Goal: Information Seeking & Learning: Learn about a topic

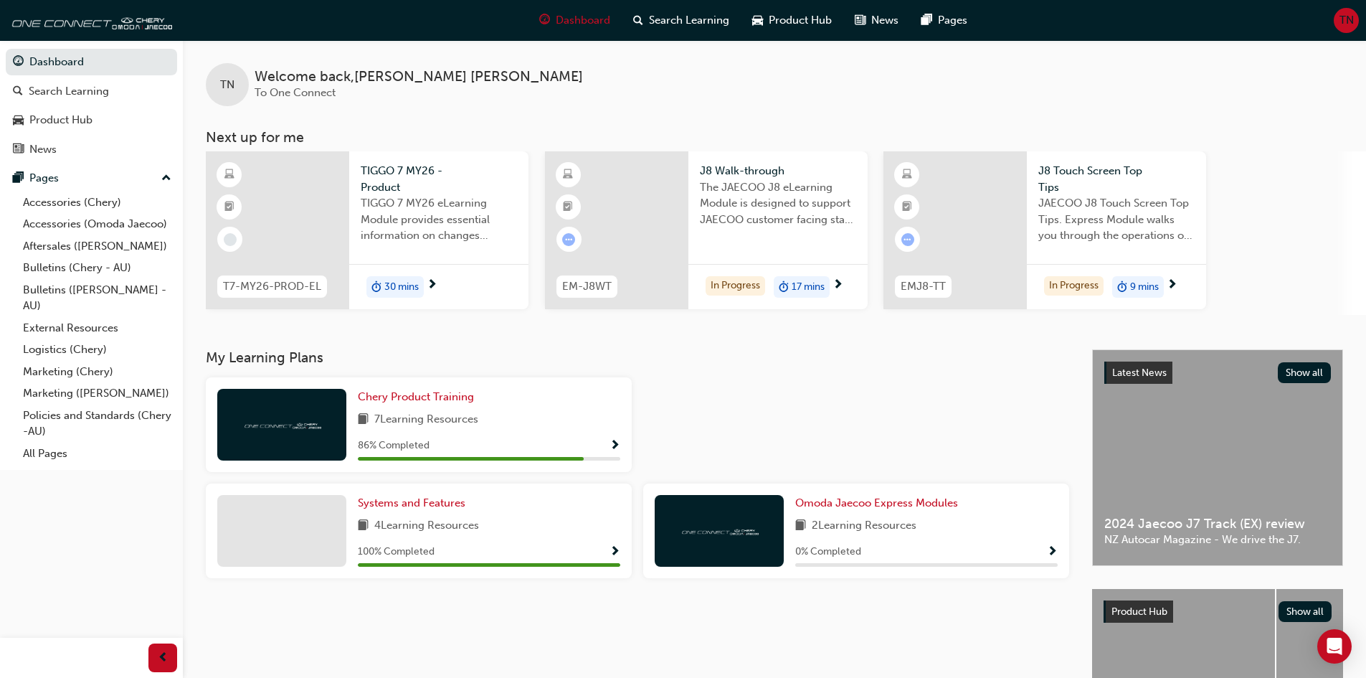
click at [607, 448] on div "86 % Completed" at bounding box center [489, 446] width 262 height 18
click at [611, 443] on span "Show Progress" at bounding box center [615, 446] width 11 height 13
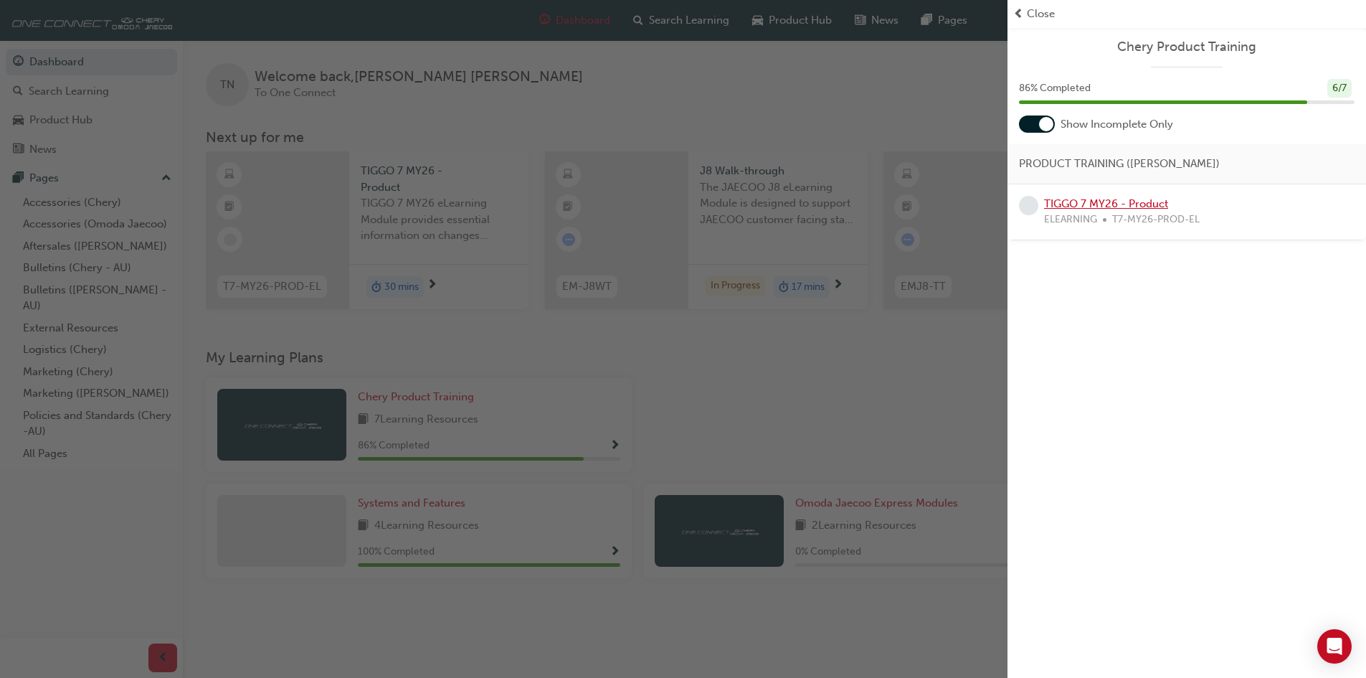
click at [1096, 207] on link "TIGGO 7 MY26 - Product" at bounding box center [1106, 203] width 124 height 13
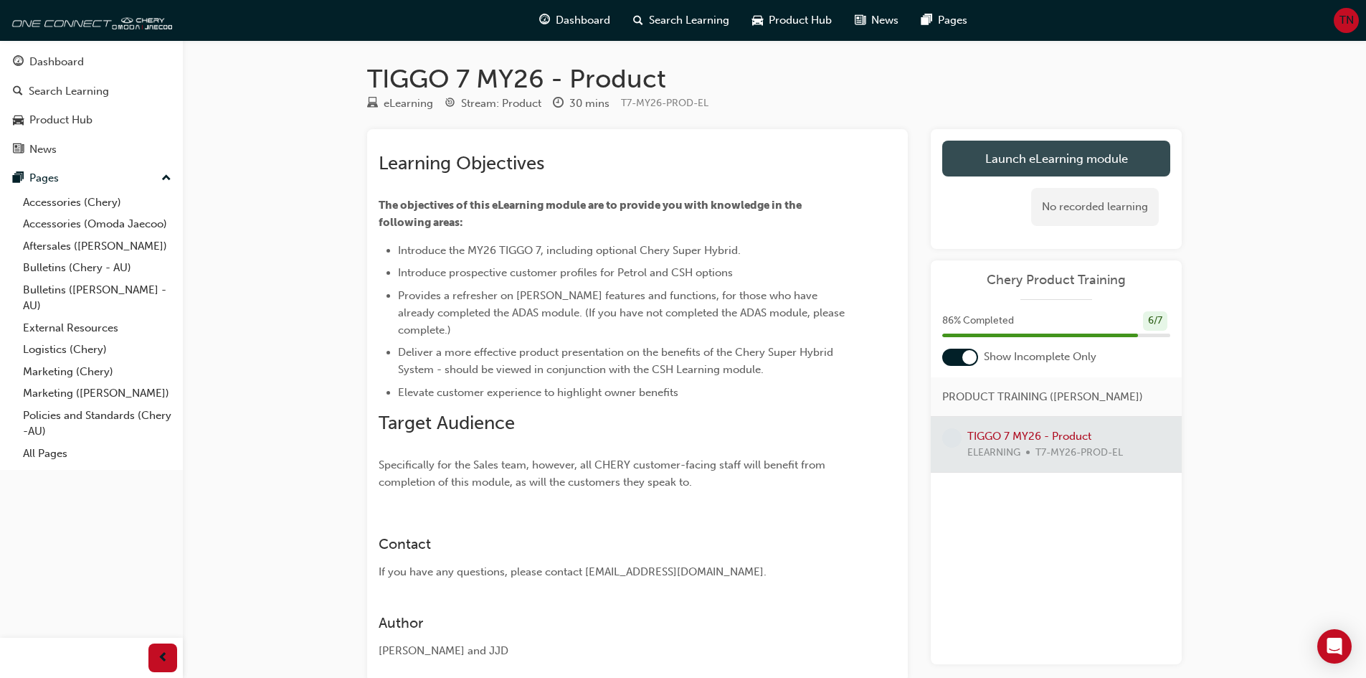
click at [1040, 168] on link "Launch eLearning module" at bounding box center [1056, 159] width 228 height 36
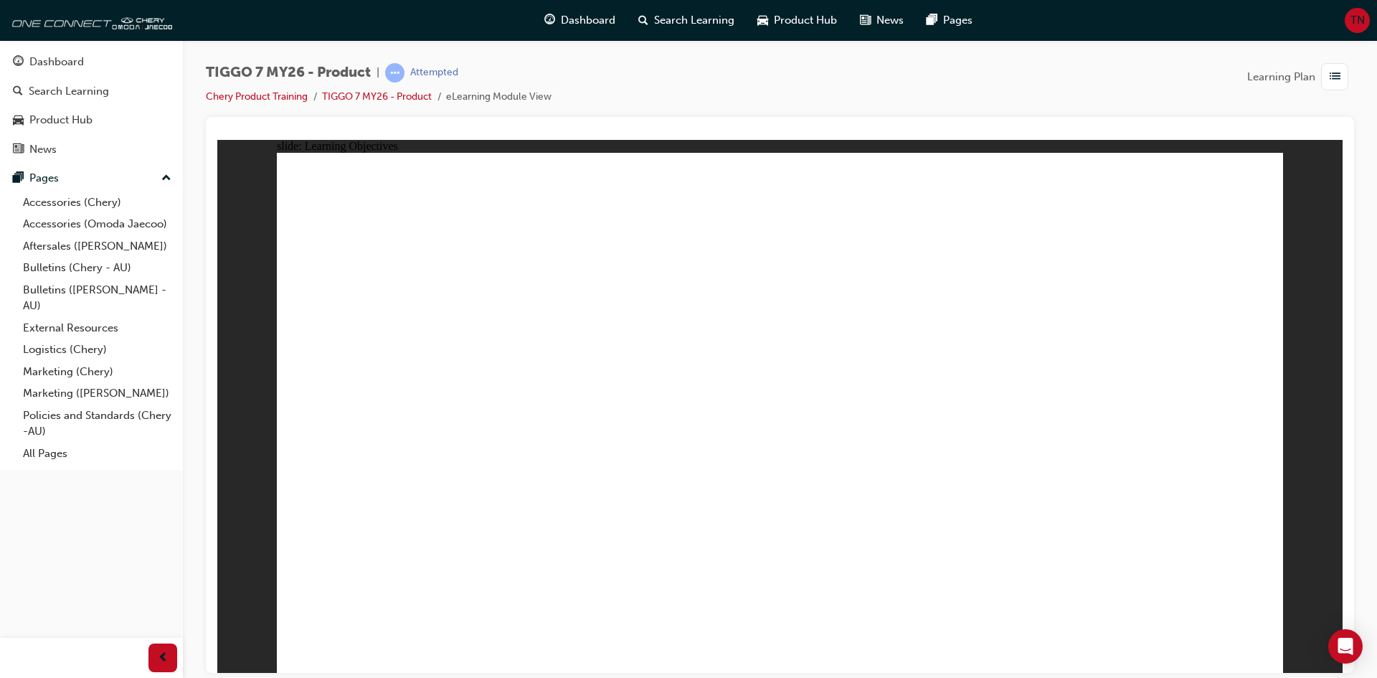
drag, startPoint x: 463, startPoint y: 541, endPoint x: 475, endPoint y: 536, distance: 13.2
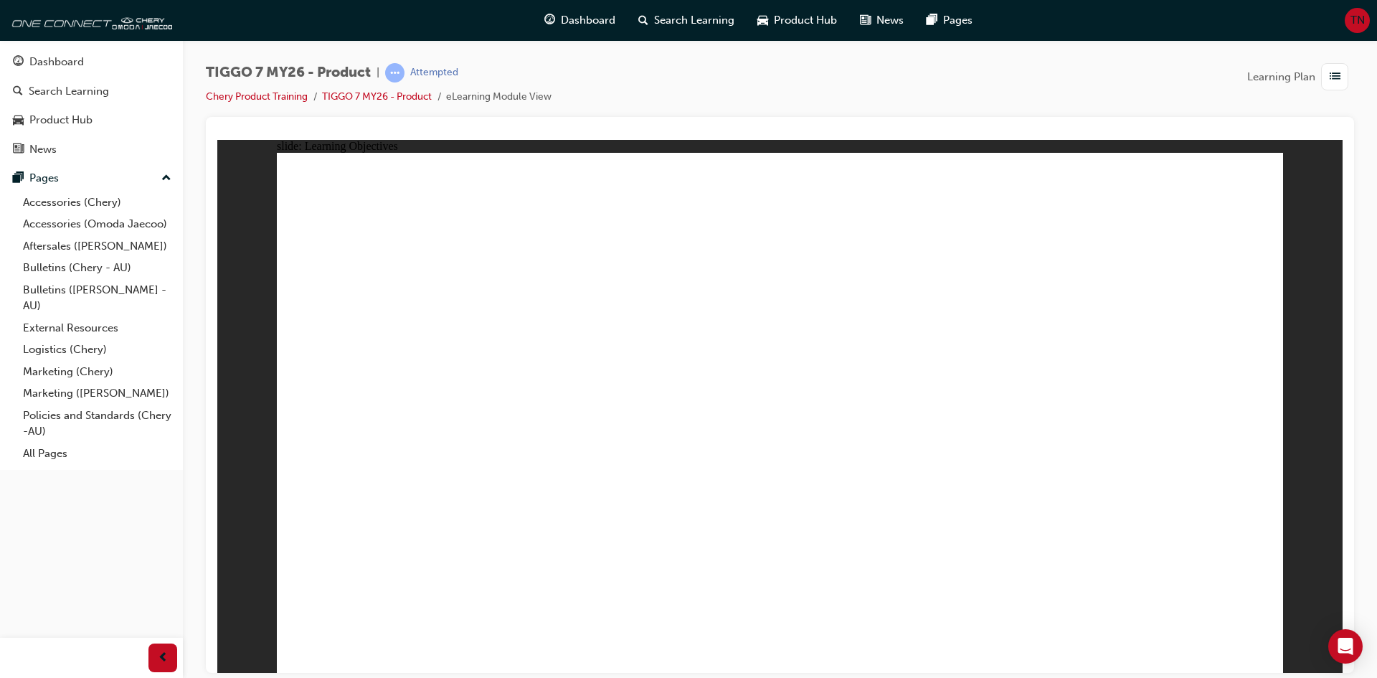
drag, startPoint x: 1150, startPoint y: 517, endPoint x: 1185, endPoint y: 525, distance: 36.0
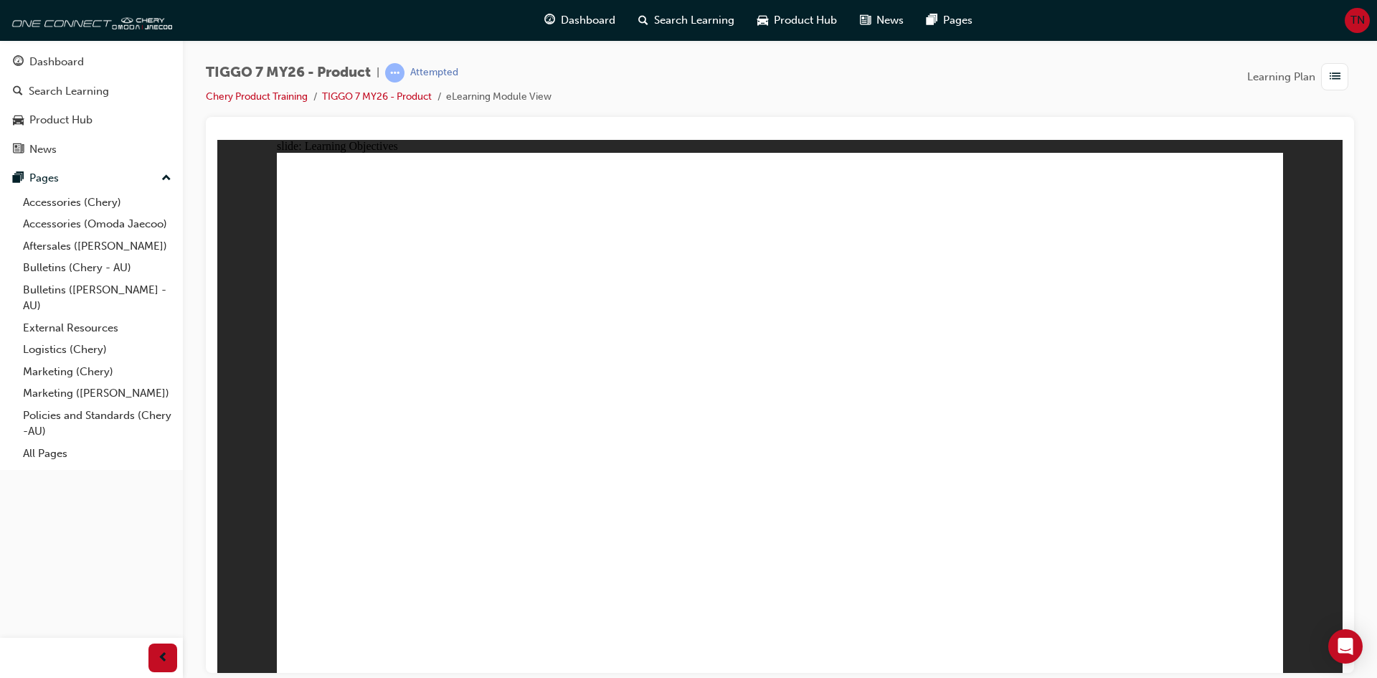
drag, startPoint x: 1185, startPoint y: 525, endPoint x: 1193, endPoint y: 526, distance: 7.2
drag, startPoint x: 1201, startPoint y: 525, endPoint x: 1223, endPoint y: 526, distance: 22.2
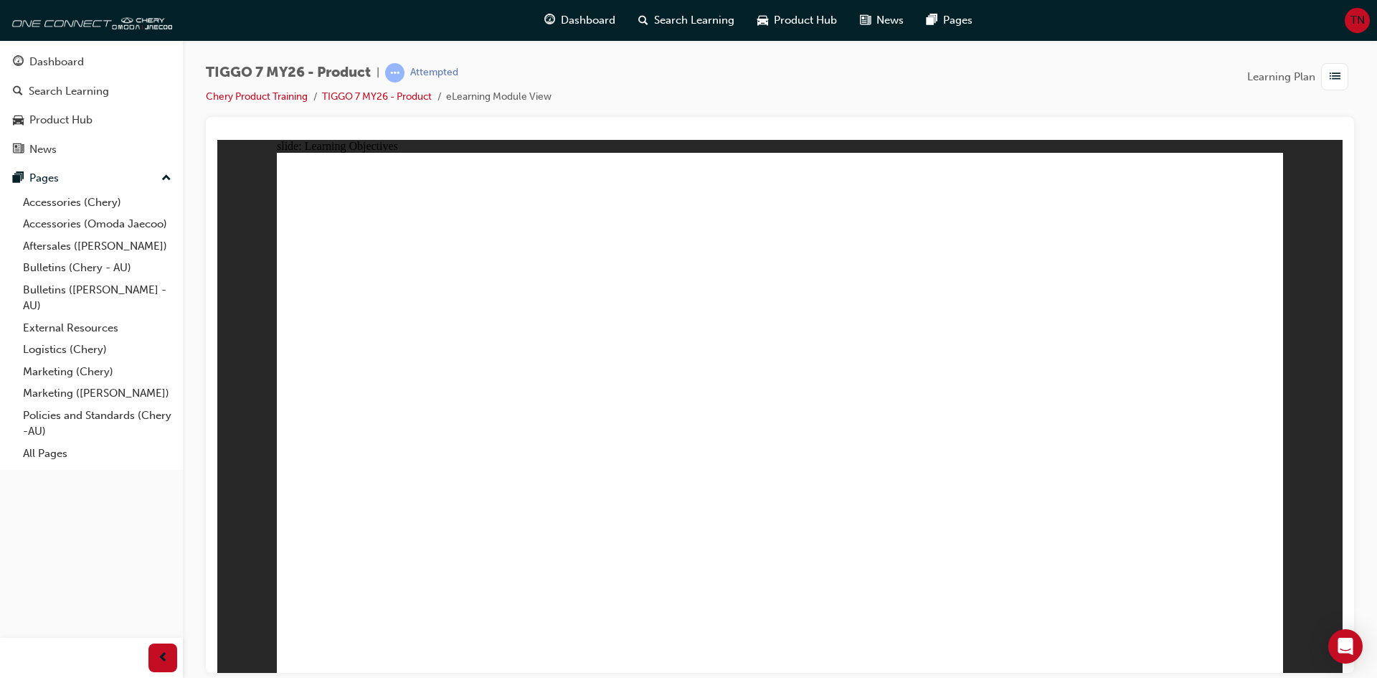
drag, startPoint x: 1226, startPoint y: 526, endPoint x: 1240, endPoint y: 543, distance: 21.9
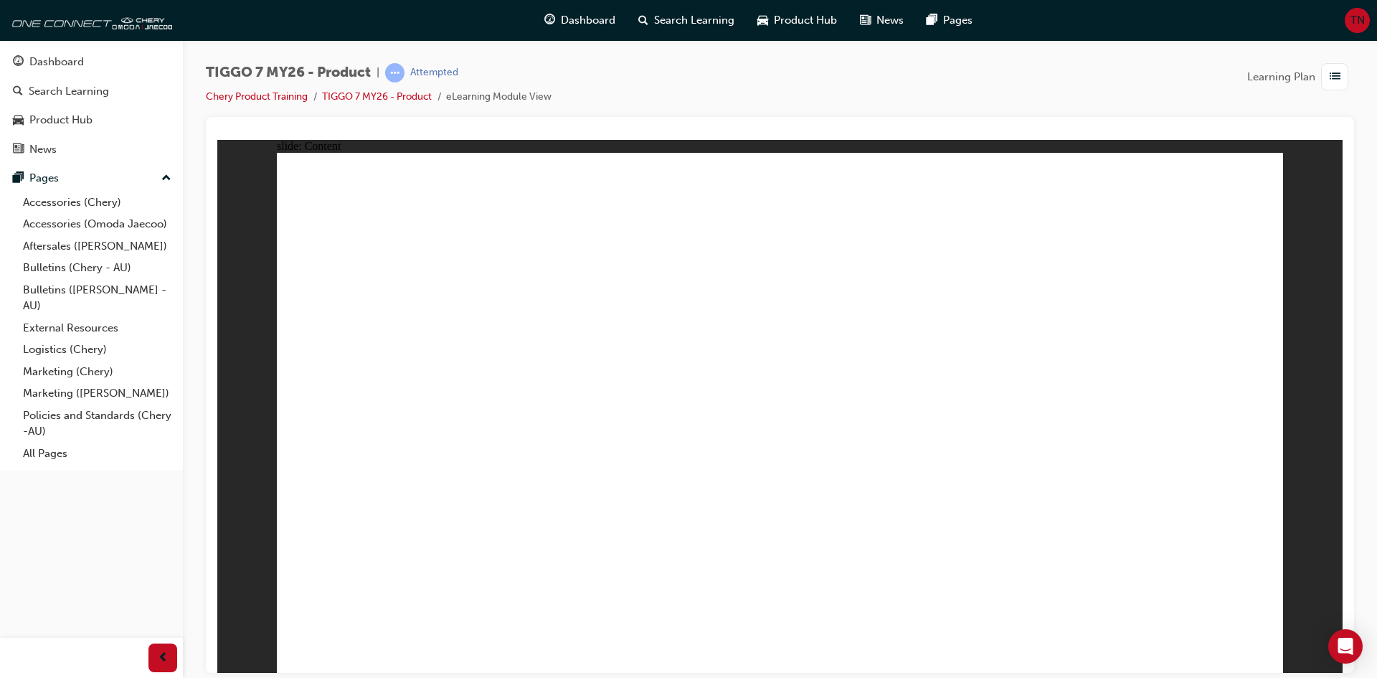
drag, startPoint x: 1016, startPoint y: 202, endPoint x: 1012, endPoint y: 251, distance: 49.7
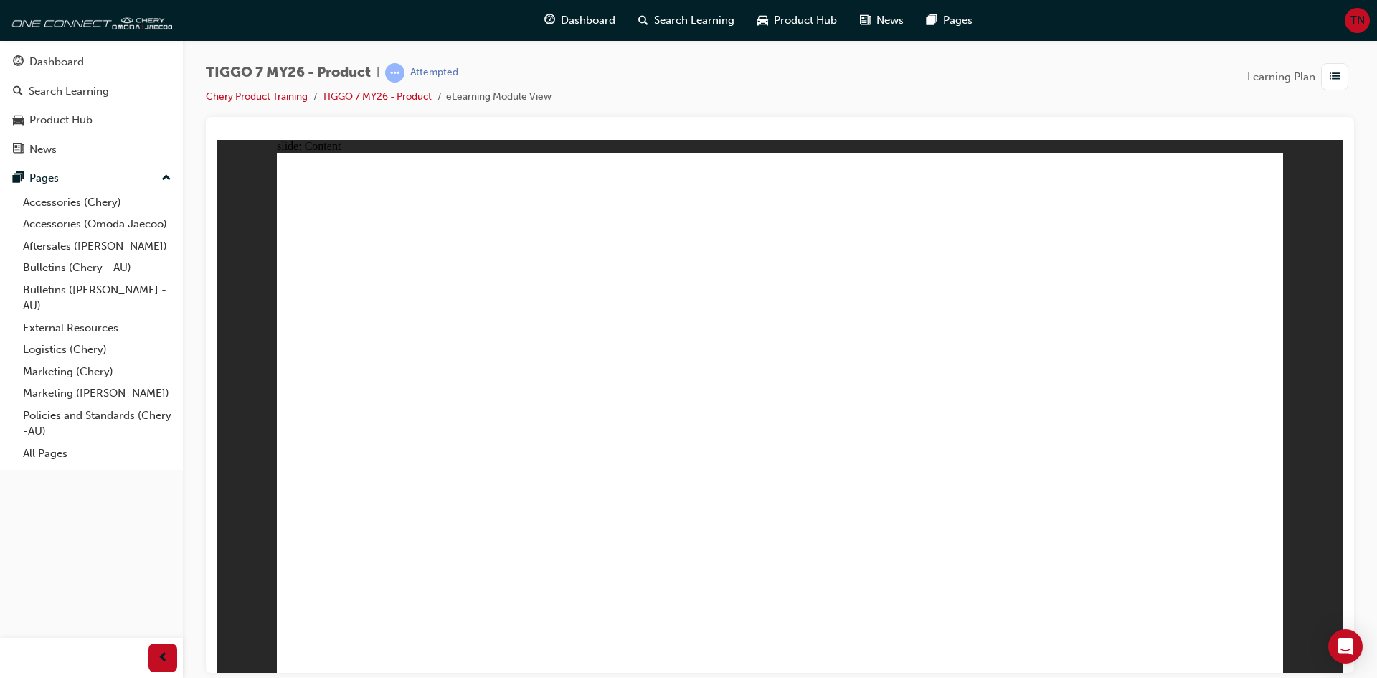
drag, startPoint x: 908, startPoint y: 364, endPoint x: 1094, endPoint y: 382, distance: 187.3
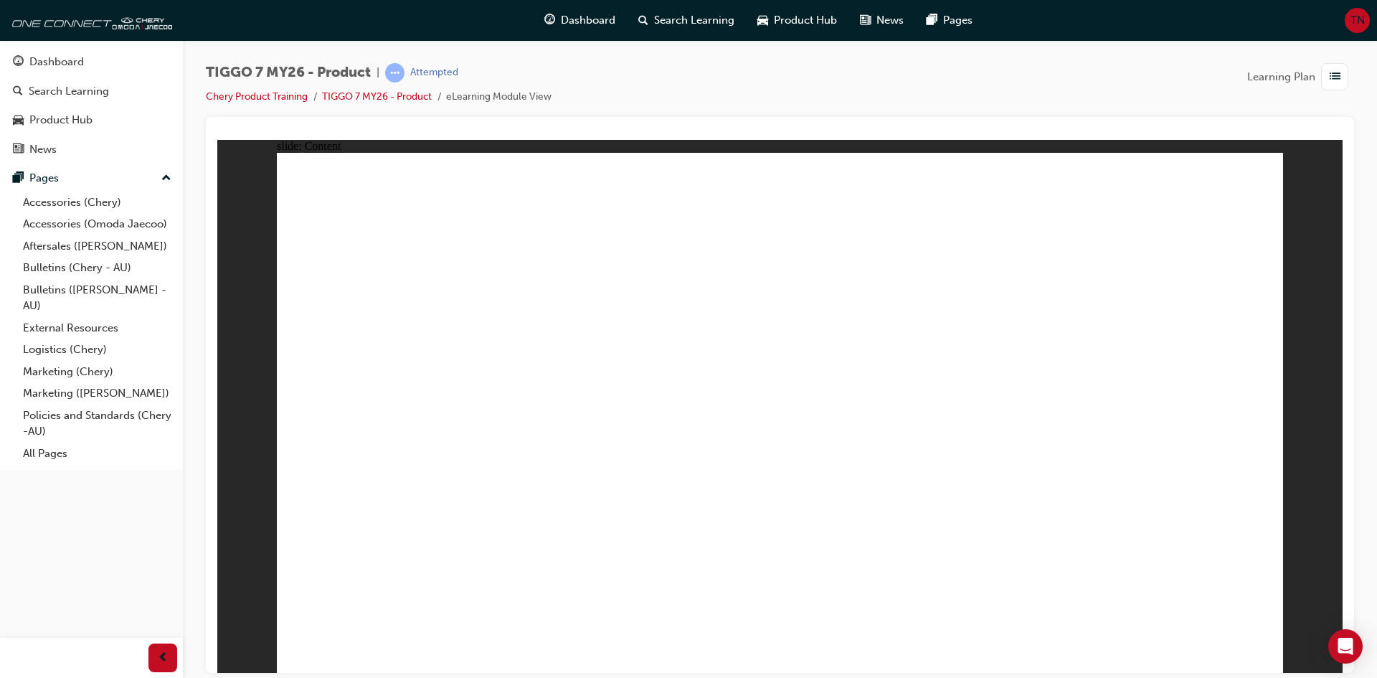
click at [954, 139] on html "slide: Content TIGGO 7 - MODEL OVERVIEW TIGGO 7 MY 26 Range has been simplified…" at bounding box center [779, 405] width 1125 height 533
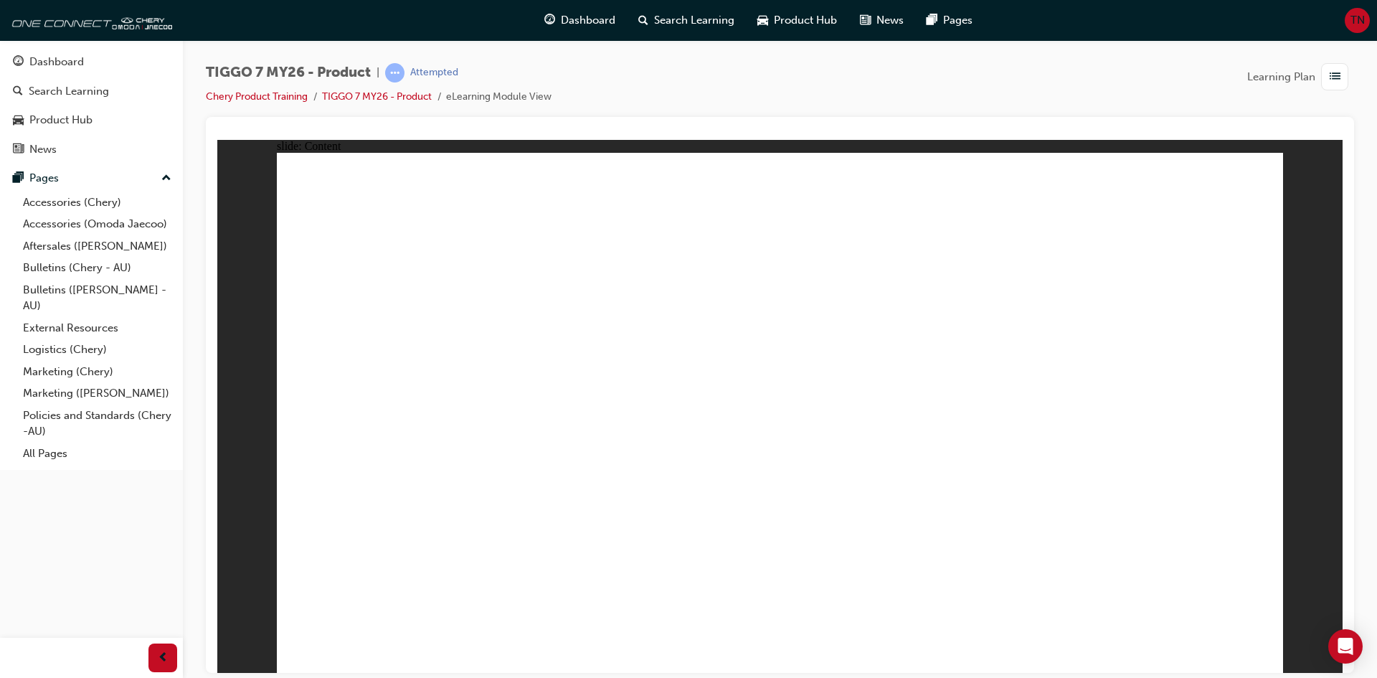
click at [636, 114] on div "TIGGO 7 MY26 - Product | Attempted Chery Product Training TIGGO 7 MY26 - Produc…" at bounding box center [780, 90] width 1148 height 54
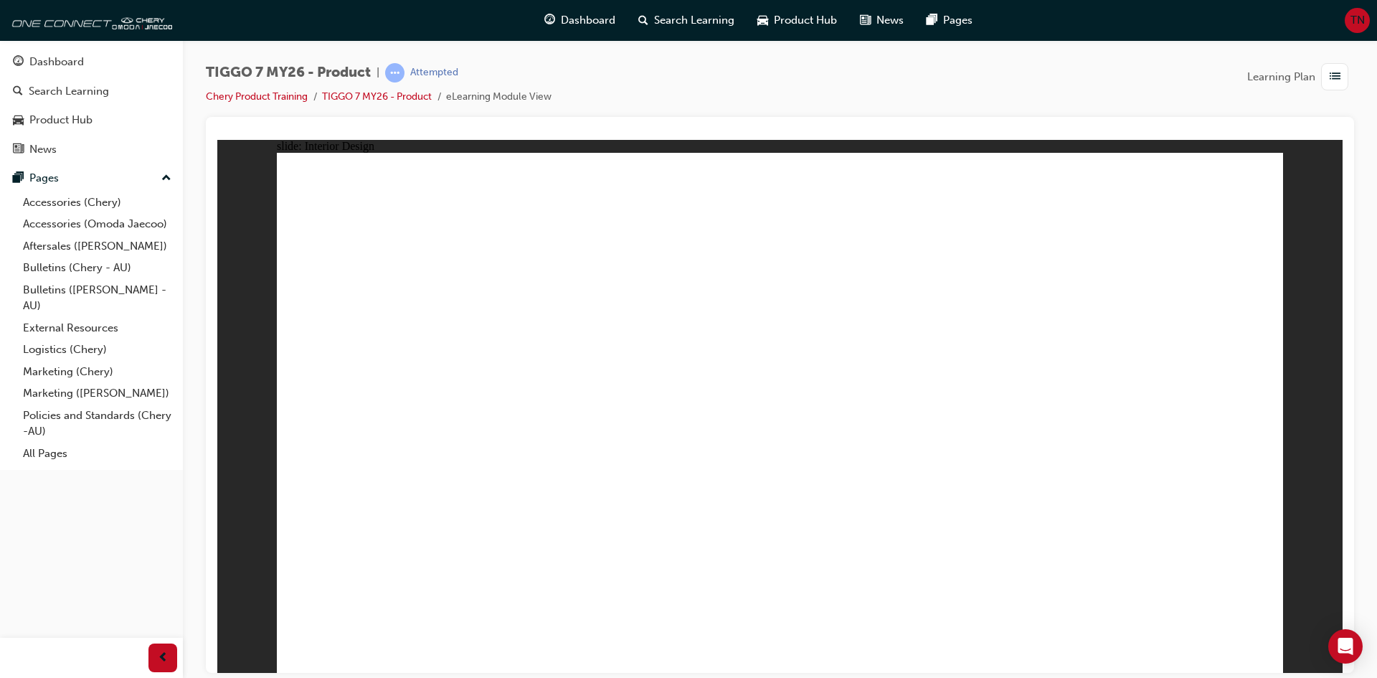
drag, startPoint x: 377, startPoint y: 546, endPoint x: 379, endPoint y: 569, distance: 23.0
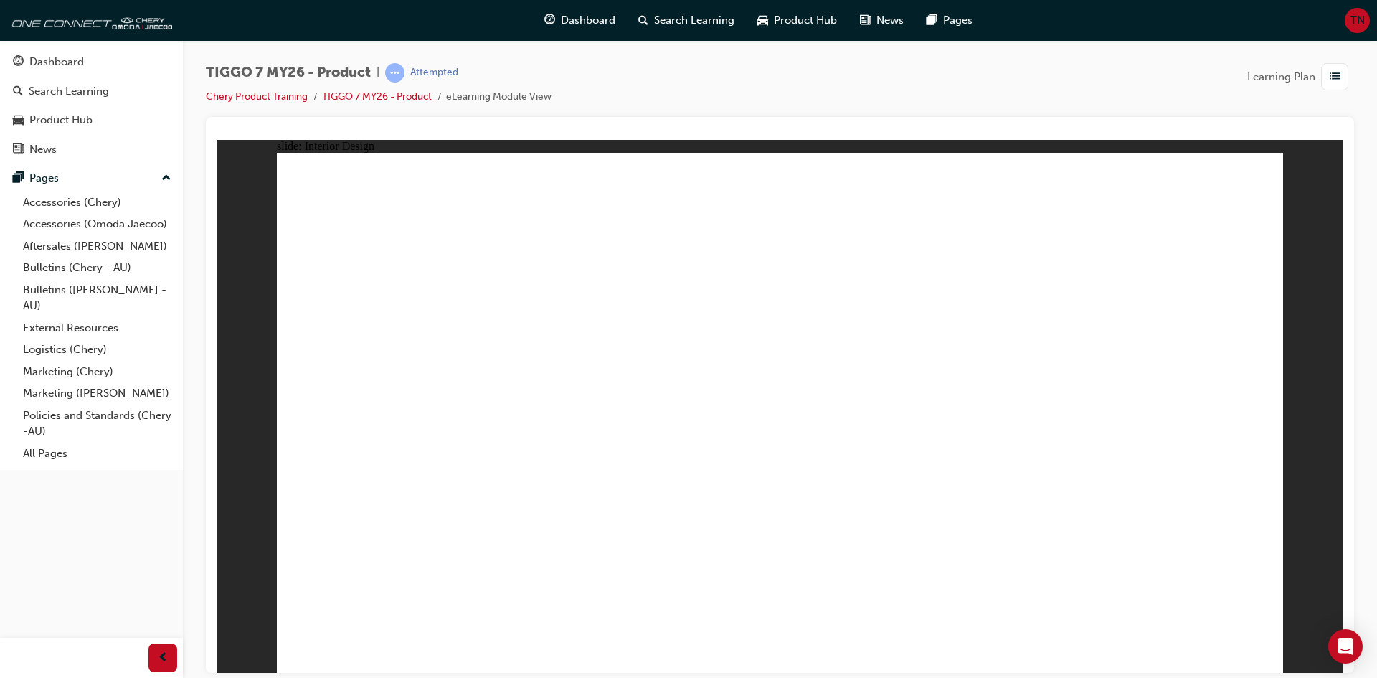
drag, startPoint x: 370, startPoint y: 546, endPoint x: 371, endPoint y: 564, distance: 17.9
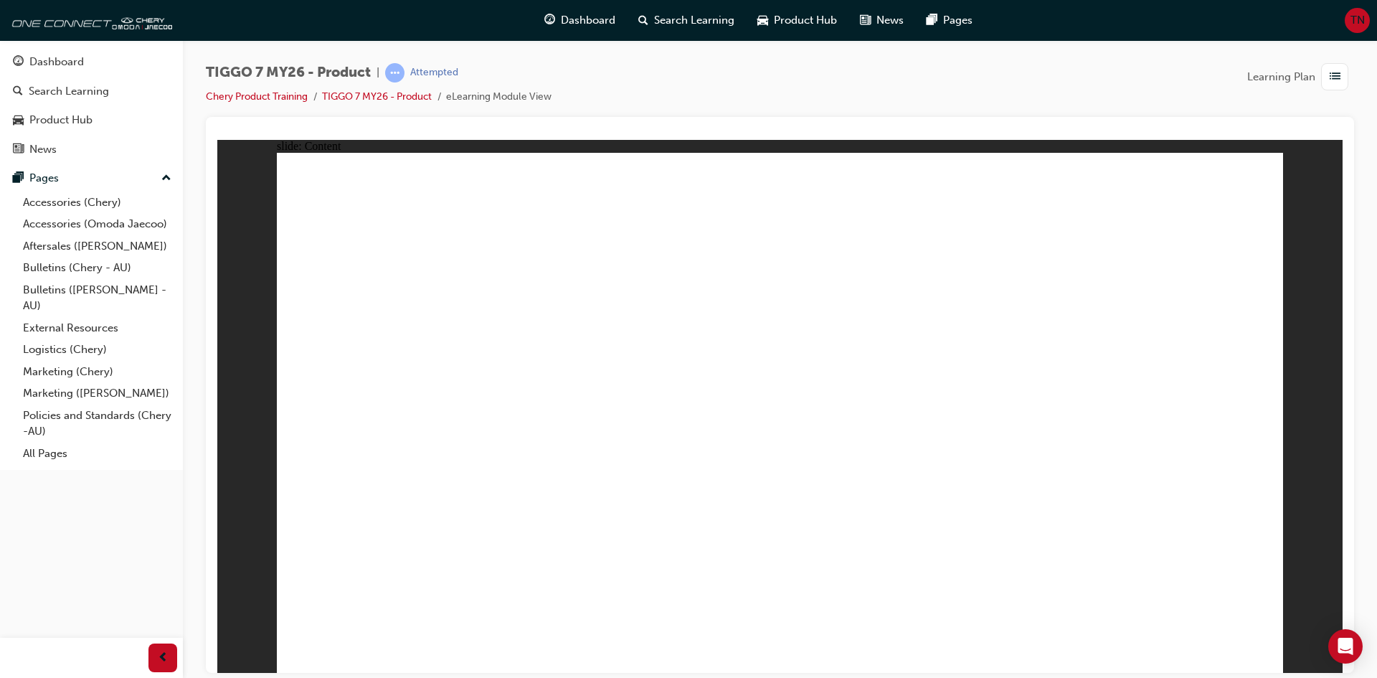
drag, startPoint x: 317, startPoint y: 445, endPoint x: 300, endPoint y: 445, distance: 17.2
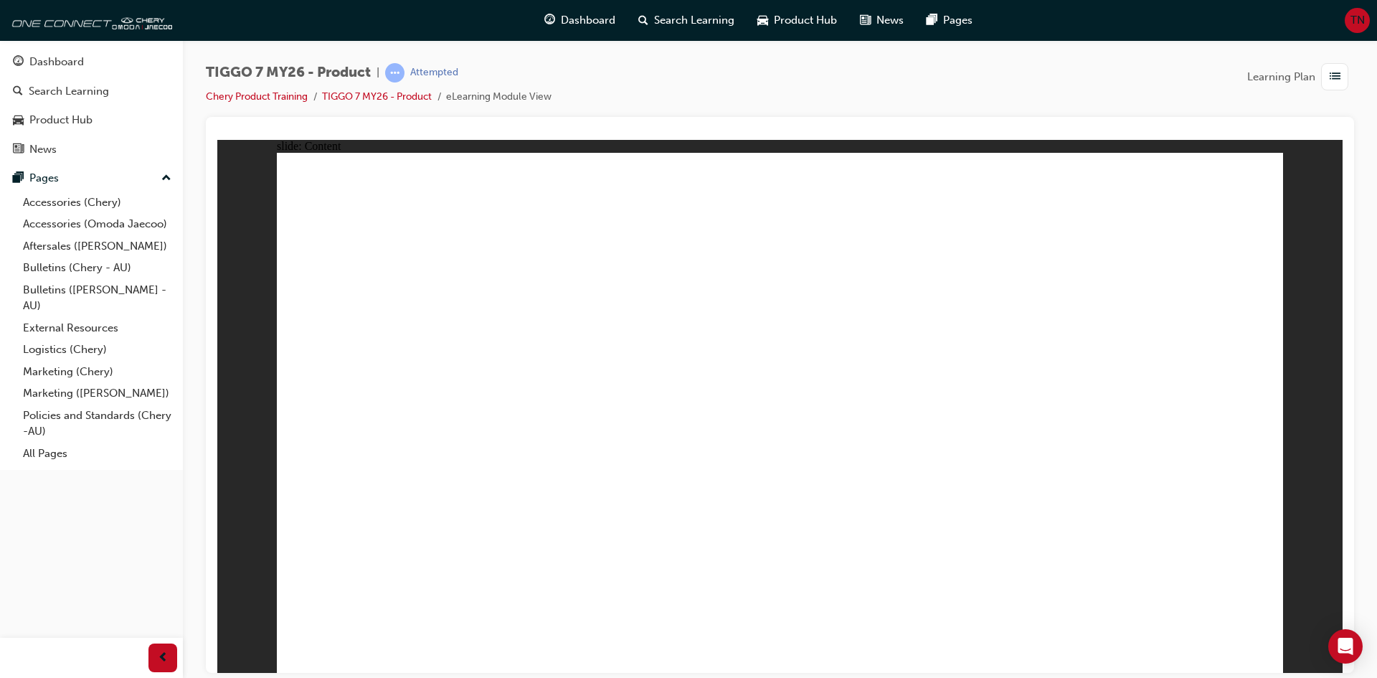
drag, startPoint x: 789, startPoint y: 393, endPoint x: 947, endPoint y: 358, distance: 162.3
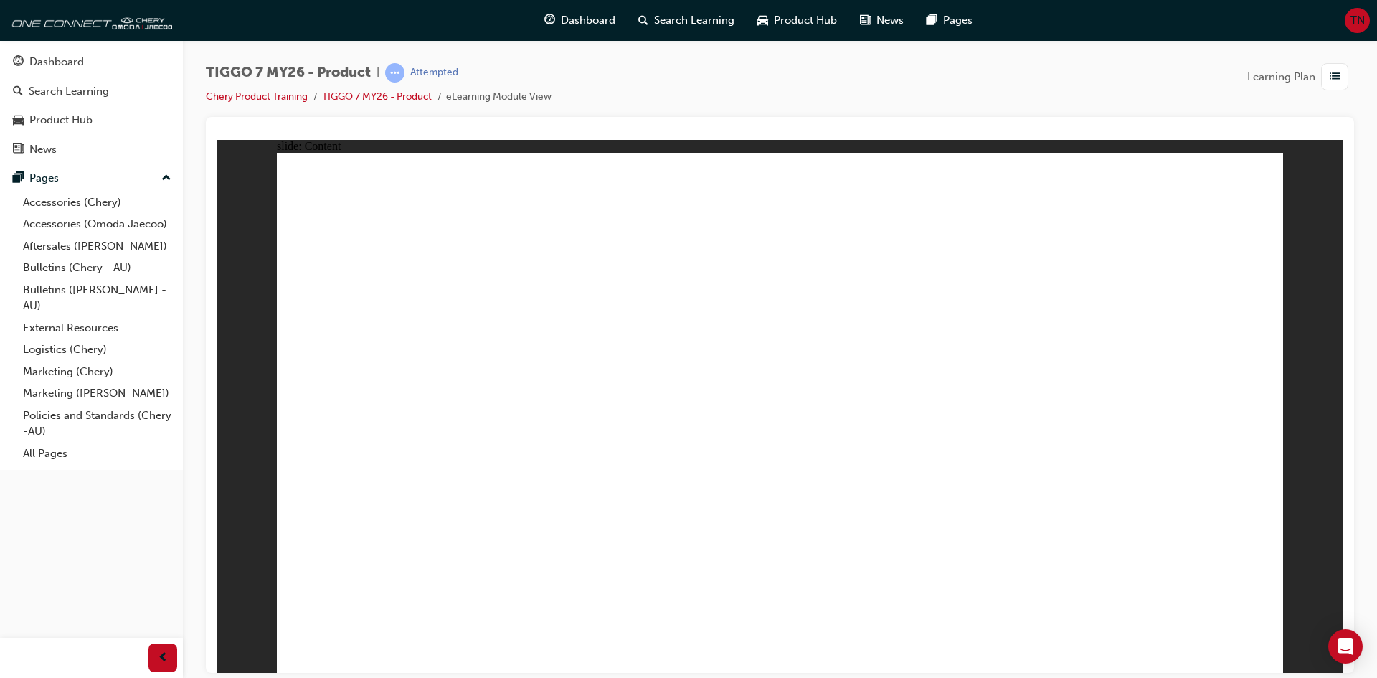
drag, startPoint x: 392, startPoint y: 396, endPoint x: 448, endPoint y: 242, distance: 164.0
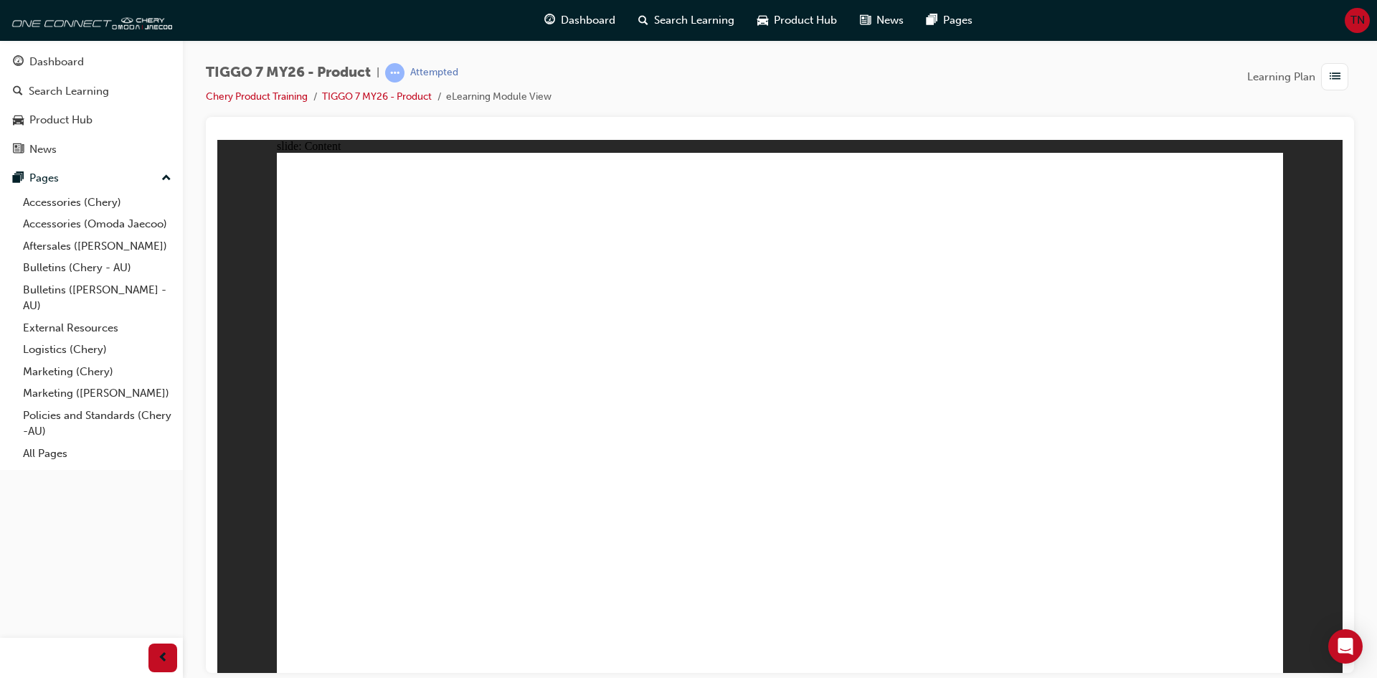
drag, startPoint x: 884, startPoint y: 268, endPoint x: 943, endPoint y: 278, distance: 59.7
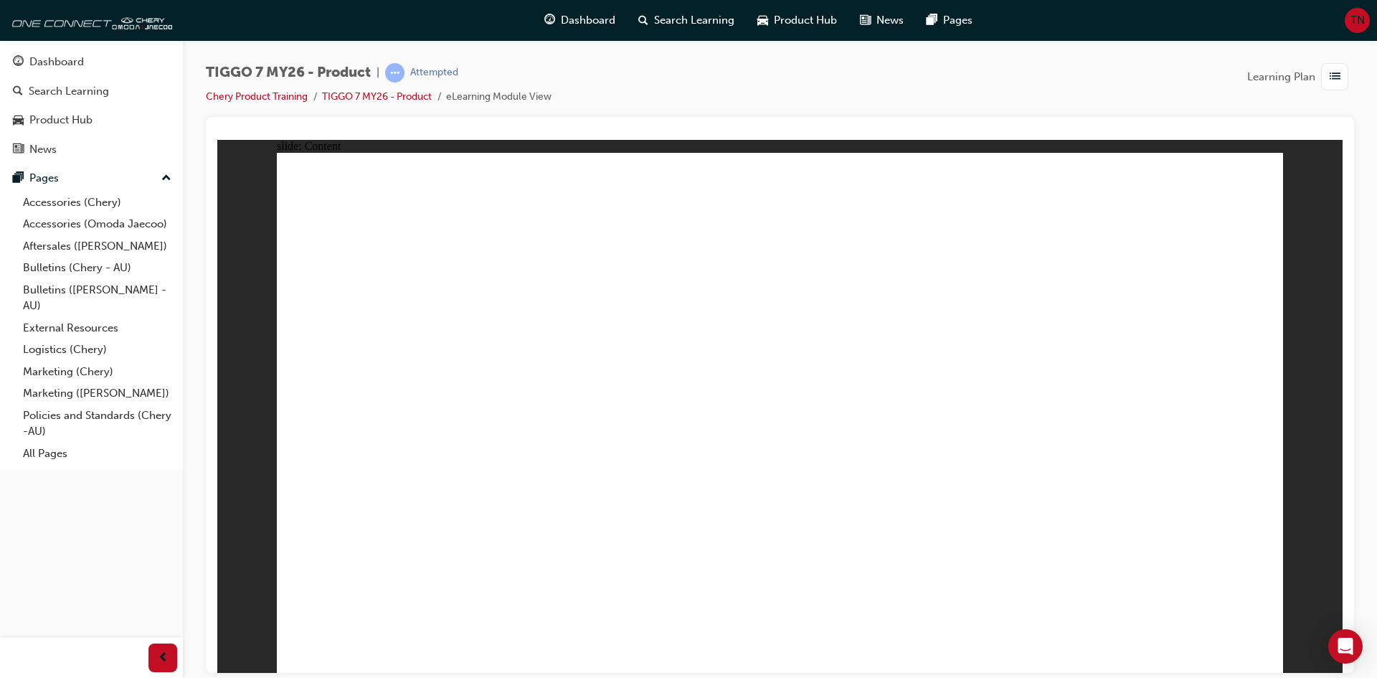
drag, startPoint x: 663, startPoint y: 534, endPoint x: 868, endPoint y: 541, distance: 206.0
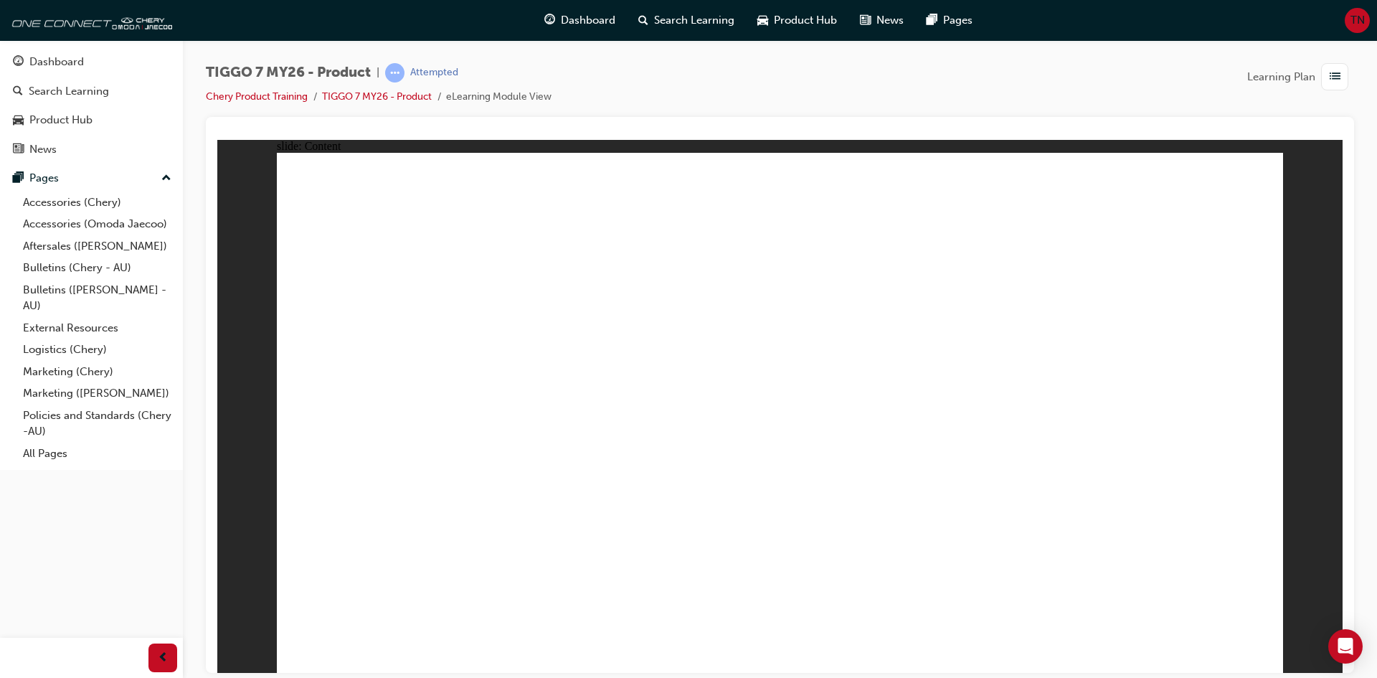
drag, startPoint x: 1268, startPoint y: 611, endPoint x: 1276, endPoint y: 617, distance: 10.8
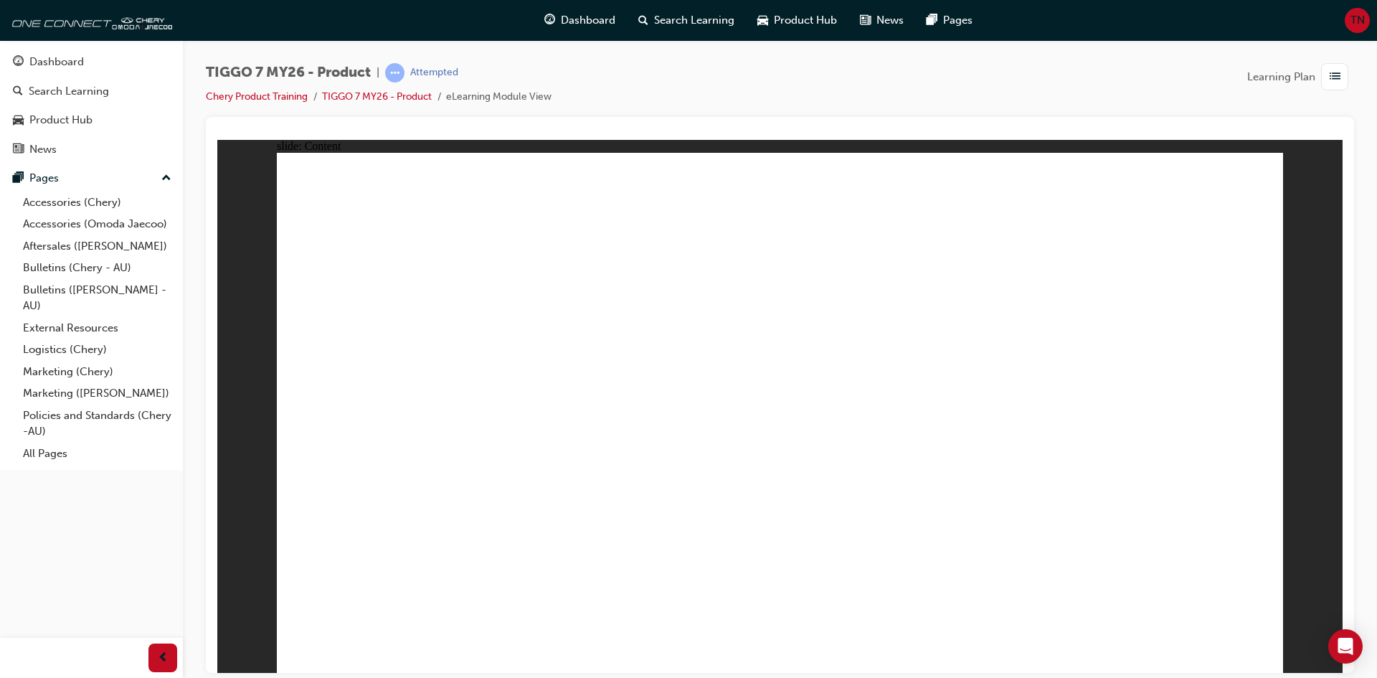
drag, startPoint x: 388, startPoint y: 434, endPoint x: 389, endPoint y: 472, distance: 38.0
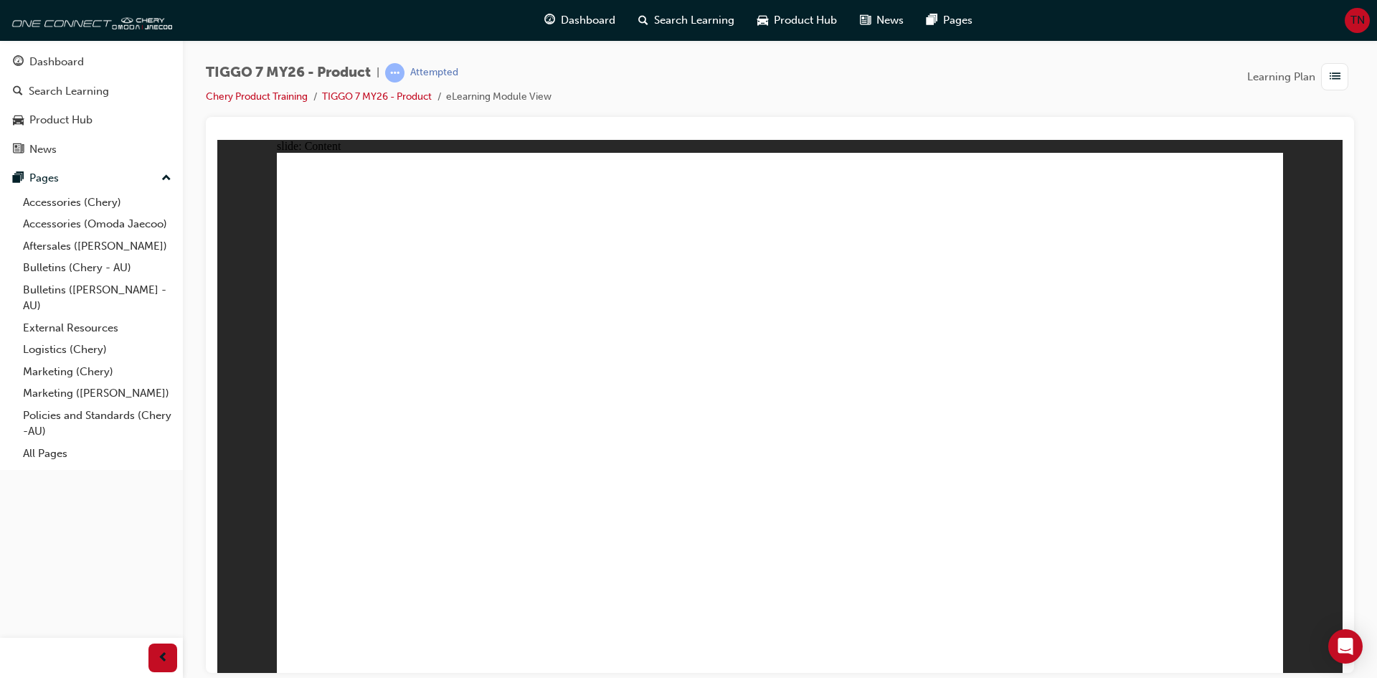
drag, startPoint x: 389, startPoint y: 472, endPoint x: 389, endPoint y: 485, distance: 13.6
drag, startPoint x: 385, startPoint y: 506, endPoint x: 384, endPoint y: 535, distance: 29.4
drag, startPoint x: 376, startPoint y: 546, endPoint x: 374, endPoint y: 571, distance: 24.5
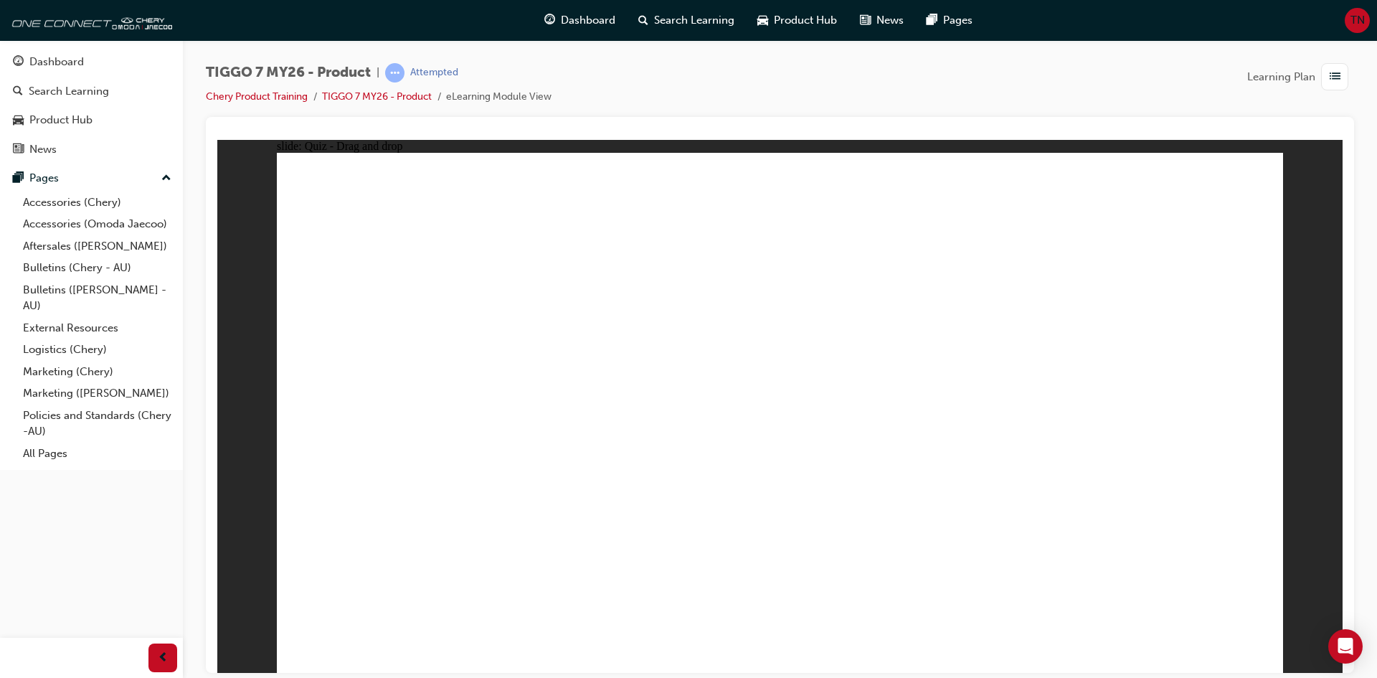
drag, startPoint x: 1188, startPoint y: 199, endPoint x: 613, endPoint y: 422, distance: 617.1
drag, startPoint x: 781, startPoint y: 222, endPoint x: 1207, endPoint y: 448, distance: 482.2
drag, startPoint x: 590, startPoint y: 427, endPoint x: 789, endPoint y: 430, distance: 198.7
drag, startPoint x: 835, startPoint y: 333, endPoint x: 610, endPoint y: 446, distance: 252.4
drag, startPoint x: 1022, startPoint y: 311, endPoint x: 949, endPoint y: 440, distance: 147.7
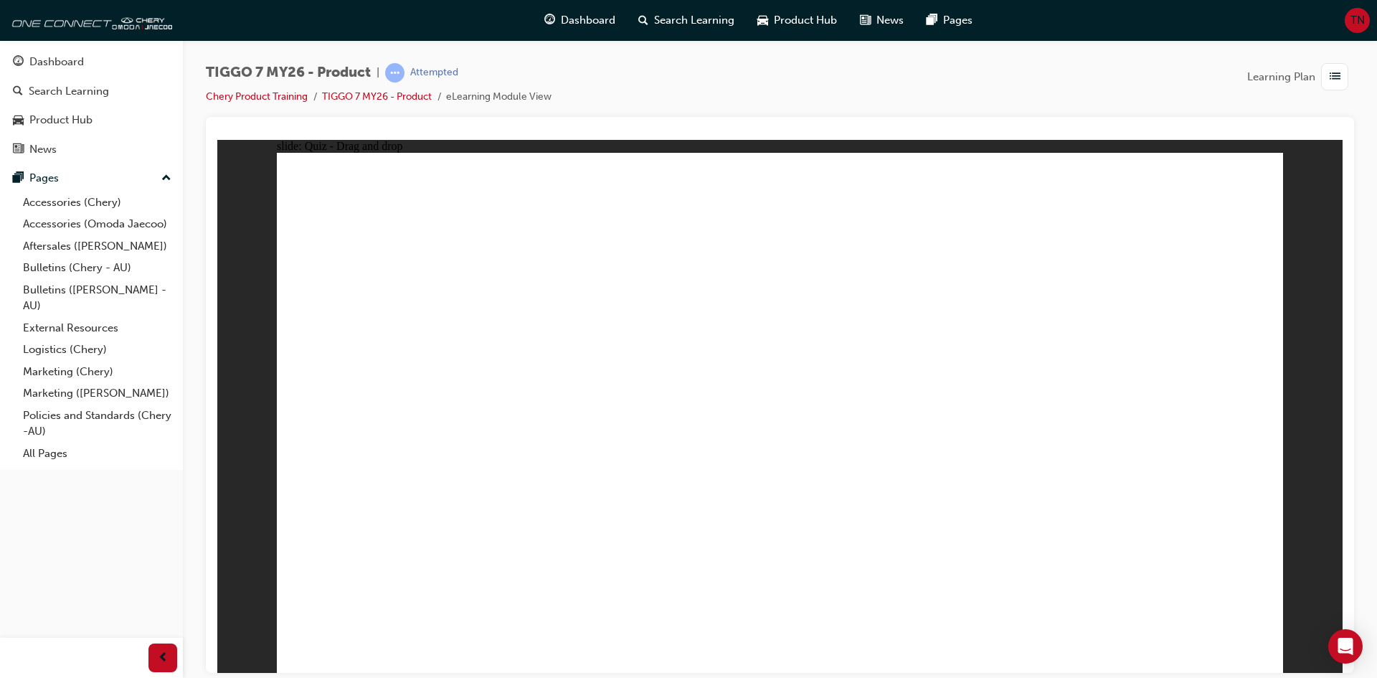
drag, startPoint x: 933, startPoint y: 237, endPoint x: 422, endPoint y: 452, distance: 554.4
drag, startPoint x: 1155, startPoint y: 260, endPoint x: 818, endPoint y: 463, distance: 393.1
drag, startPoint x: 833, startPoint y: 269, endPoint x: 455, endPoint y: 479, distance: 433.0
drag, startPoint x: 1017, startPoint y: 270, endPoint x: 484, endPoint y: 523, distance: 589.9
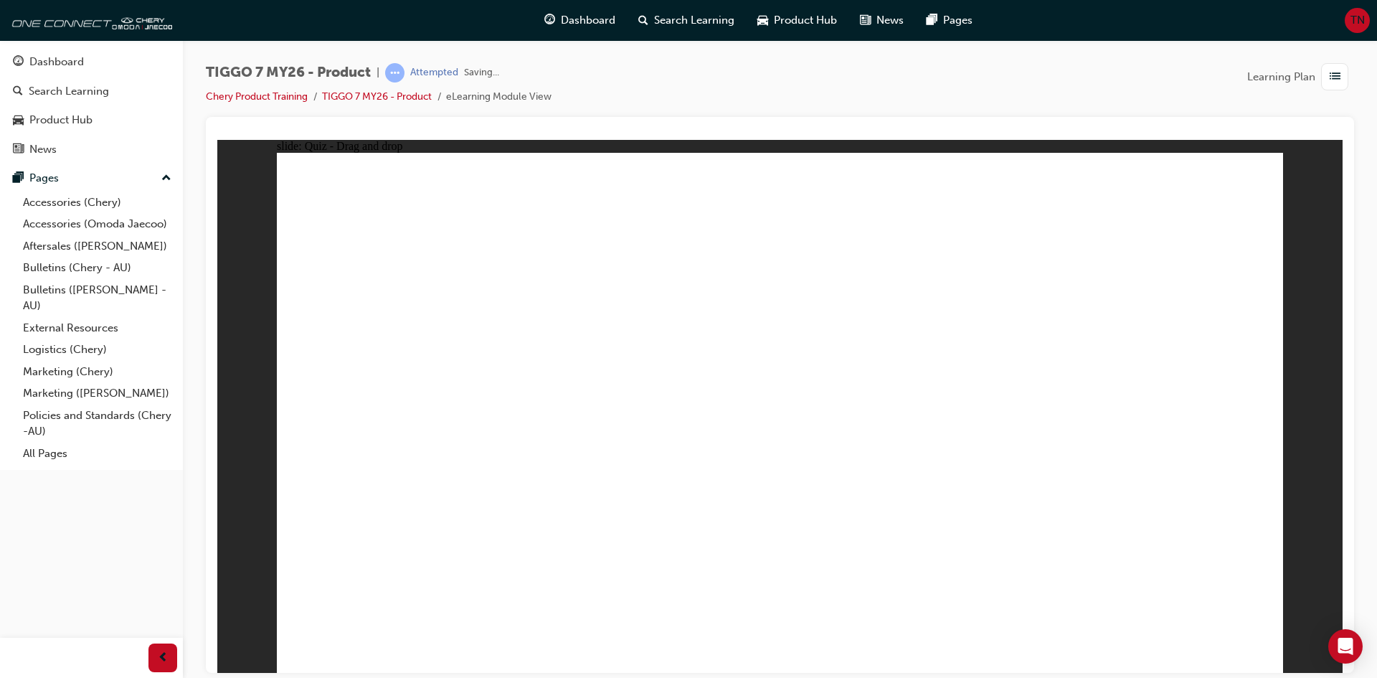
drag, startPoint x: 772, startPoint y: 208, endPoint x: 907, endPoint y: 546, distance: 363.9
drag, startPoint x: 871, startPoint y: 209, endPoint x: 949, endPoint y: 506, distance: 306.5
drag, startPoint x: 968, startPoint y: 212, endPoint x: 486, endPoint y: 509, distance: 566.4
drag, startPoint x: 1091, startPoint y: 214, endPoint x: 992, endPoint y: 521, distance: 322.5
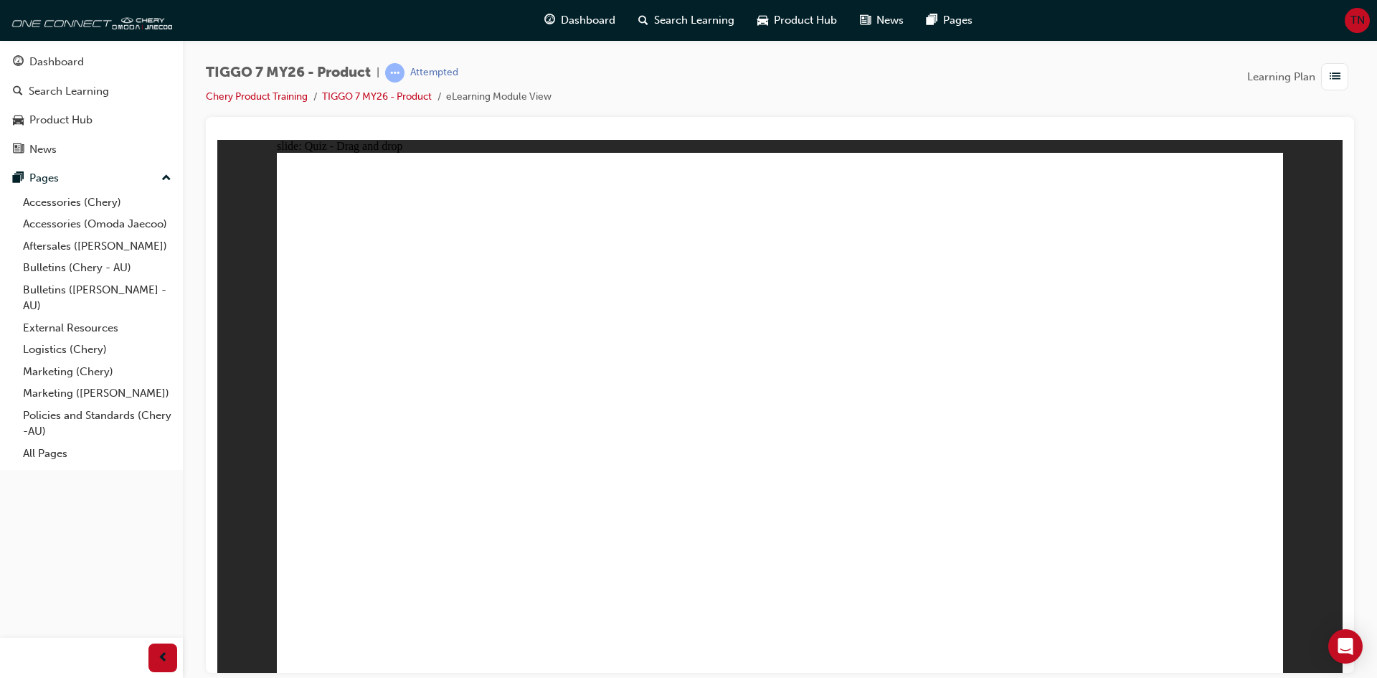
drag, startPoint x: 1190, startPoint y: 207, endPoint x: 478, endPoint y: 493, distance: 767.4
drag, startPoint x: 762, startPoint y: 253, endPoint x: 590, endPoint y: 485, distance: 289.1
drag, startPoint x: 870, startPoint y: 252, endPoint x: 1063, endPoint y: 479, distance: 298.1
drag, startPoint x: 952, startPoint y: 247, endPoint x: 635, endPoint y: 483, distance: 394.7
drag, startPoint x: 1184, startPoint y: 244, endPoint x: 797, endPoint y: 500, distance: 463.6
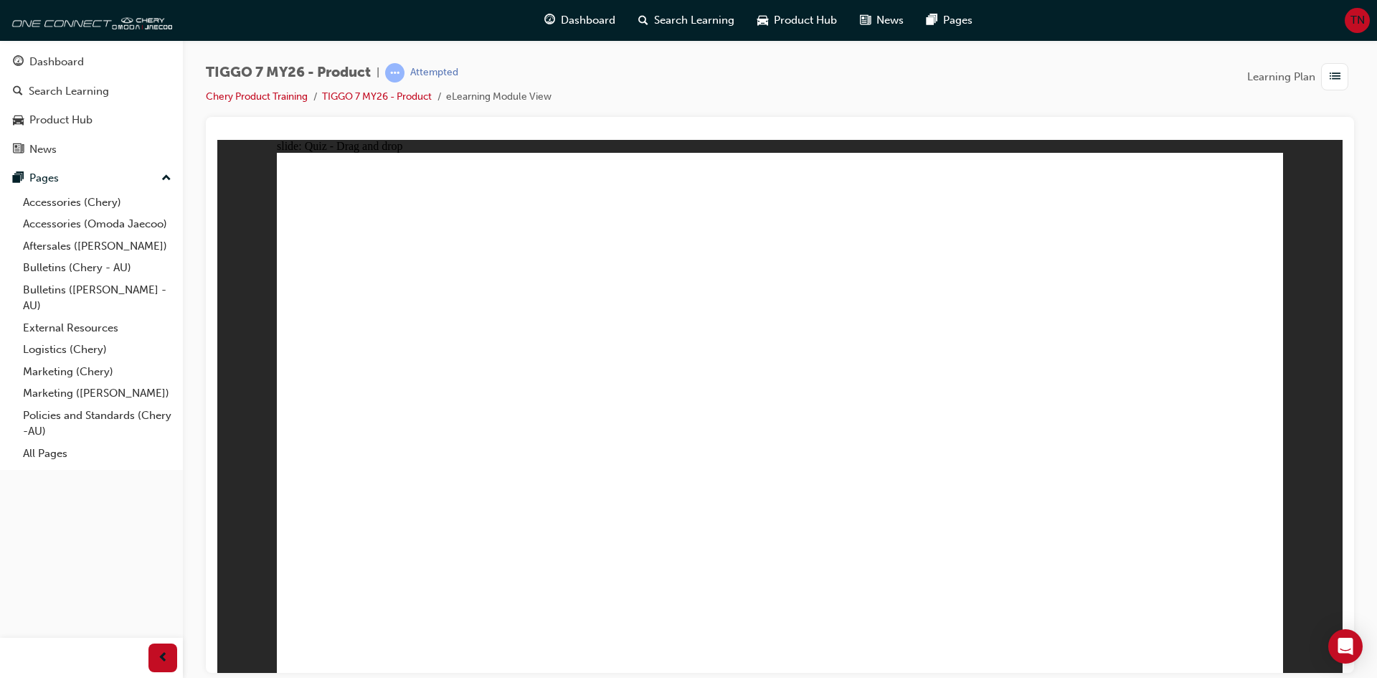
drag, startPoint x: 886, startPoint y: 298, endPoint x: 419, endPoint y: 536, distance: 524.7
drag, startPoint x: 971, startPoint y: 294, endPoint x: 960, endPoint y: 496, distance: 202.5
drag, startPoint x: 1119, startPoint y: 288, endPoint x: 517, endPoint y: 485, distance: 633.2
drag, startPoint x: 1081, startPoint y: 252, endPoint x: 1043, endPoint y: 529, distance: 279.4
drag, startPoint x: 990, startPoint y: 505, endPoint x: 612, endPoint y: 537, distance: 380.0
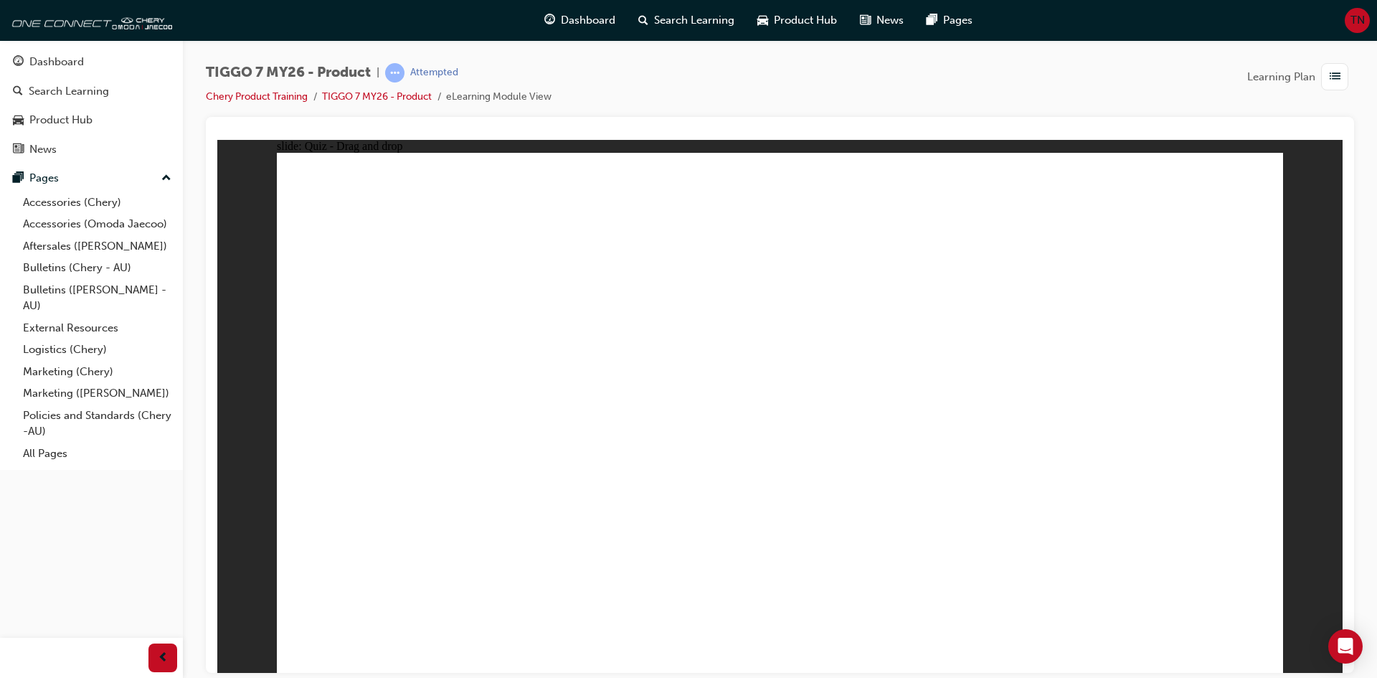
drag, startPoint x: 576, startPoint y: 508, endPoint x: 1083, endPoint y: 290, distance: 552.2
drag, startPoint x: 1093, startPoint y: 256, endPoint x: 570, endPoint y: 530, distance: 590.2
drag, startPoint x: 1143, startPoint y: 250, endPoint x: 1071, endPoint y: 431, distance: 195.1
drag, startPoint x: 815, startPoint y: 237, endPoint x: 493, endPoint y: 491, distance: 409.6
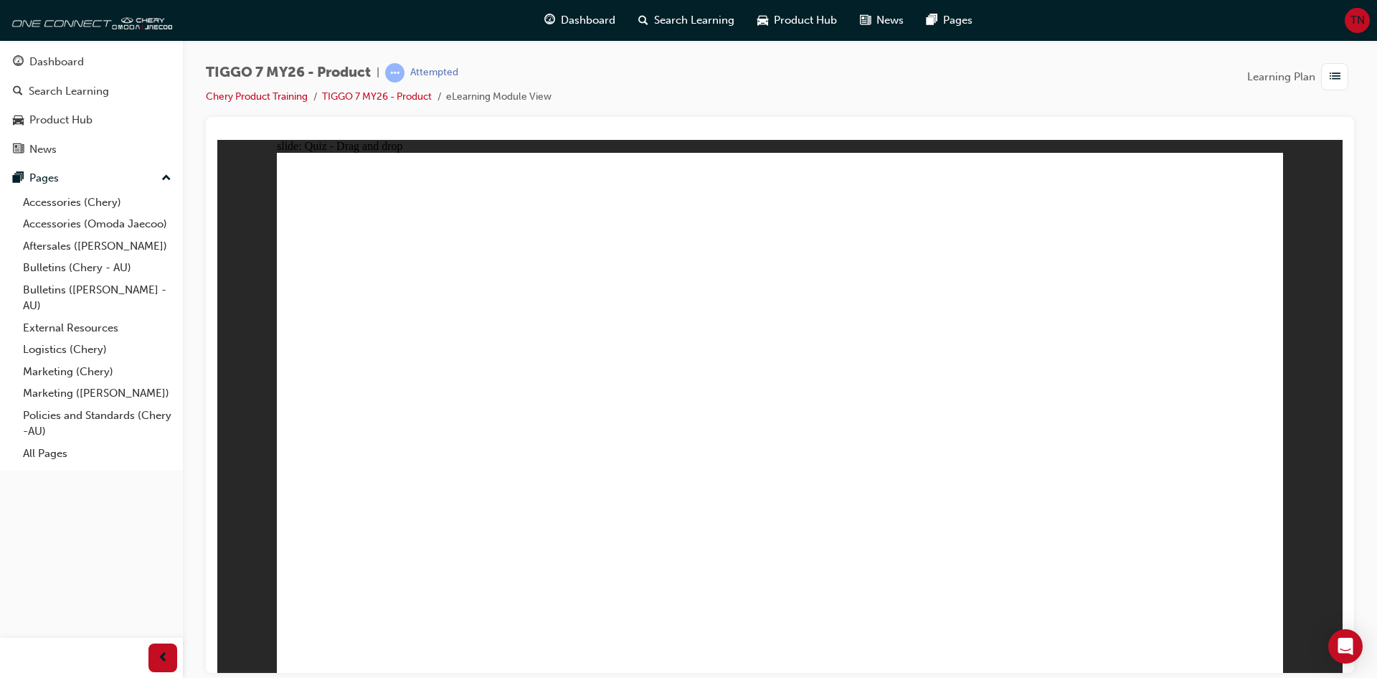
drag, startPoint x: 868, startPoint y: 347, endPoint x: 521, endPoint y: 482, distance: 372.3
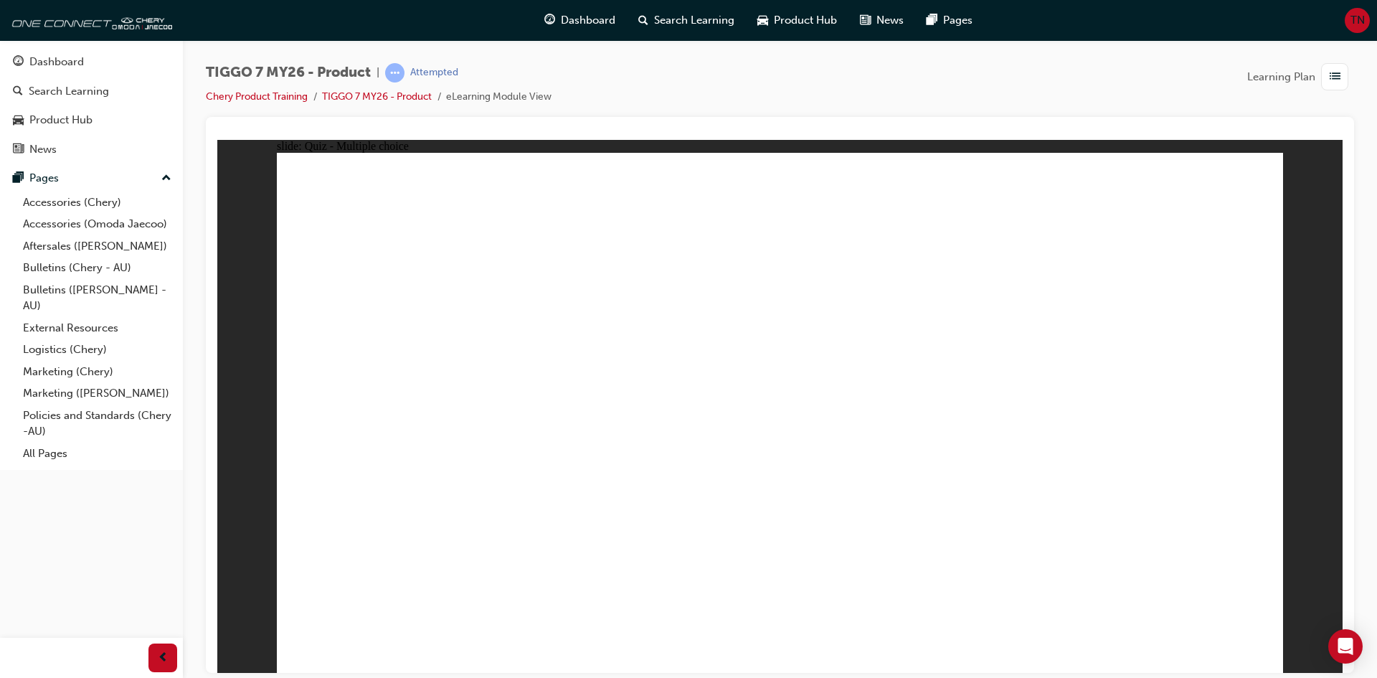
radio input "false"
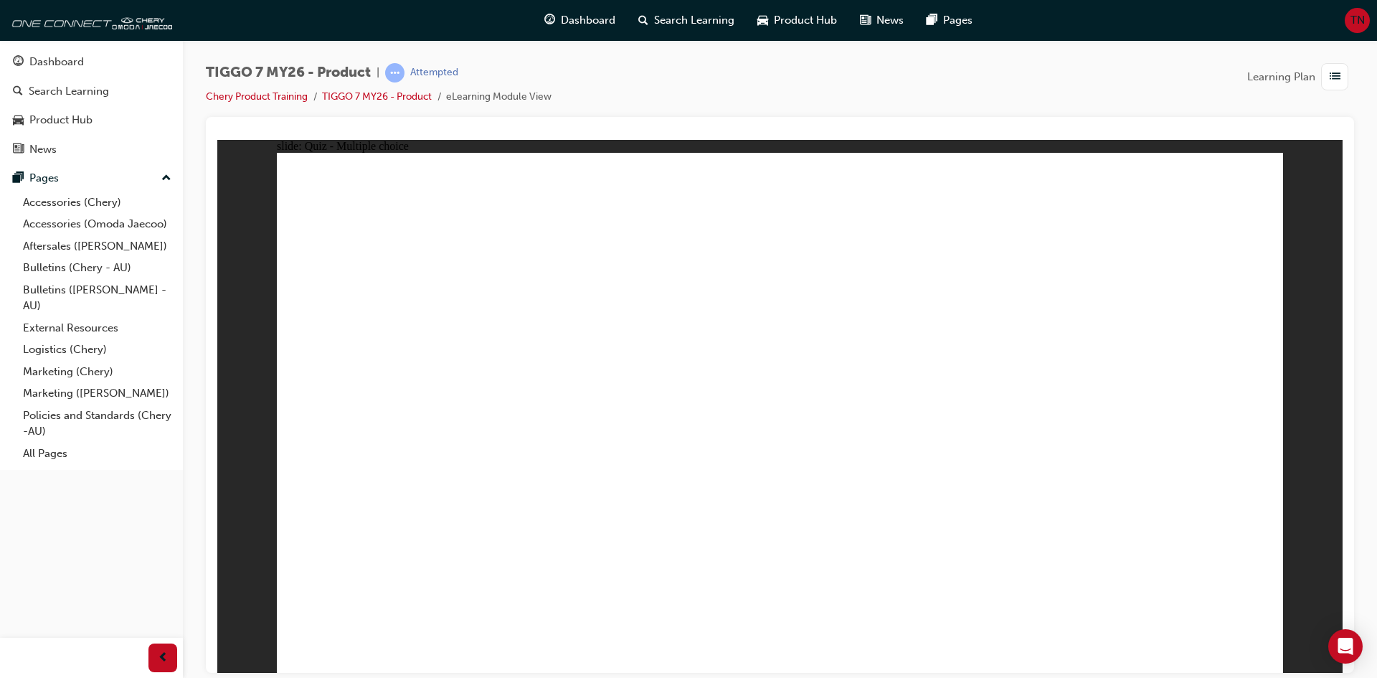
radio input "false"
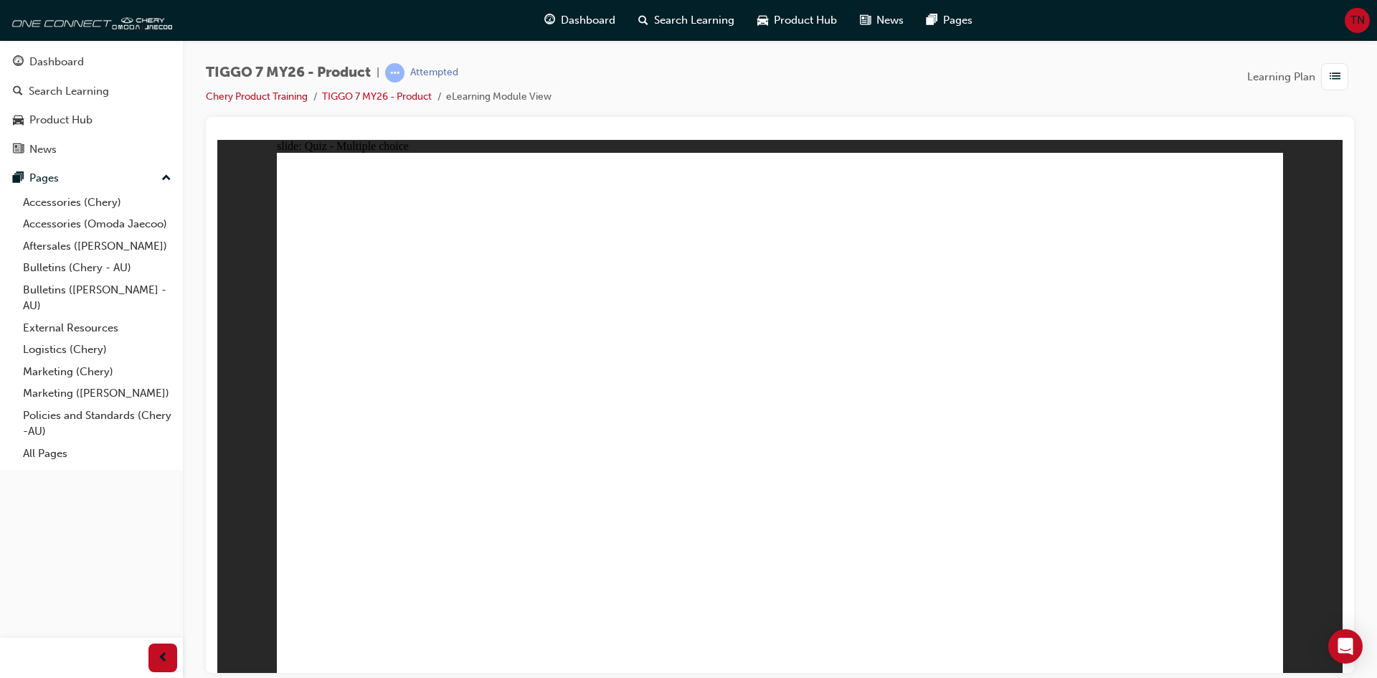
radio input "false"
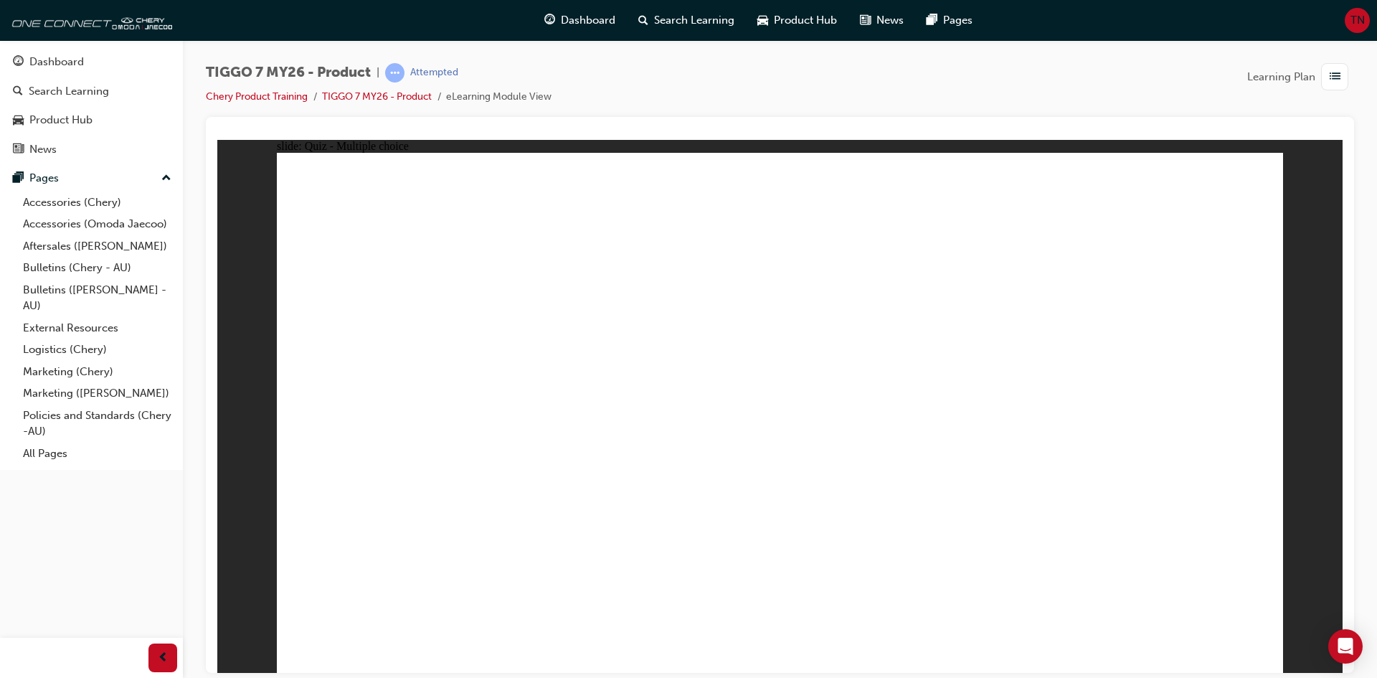
radio input "false"
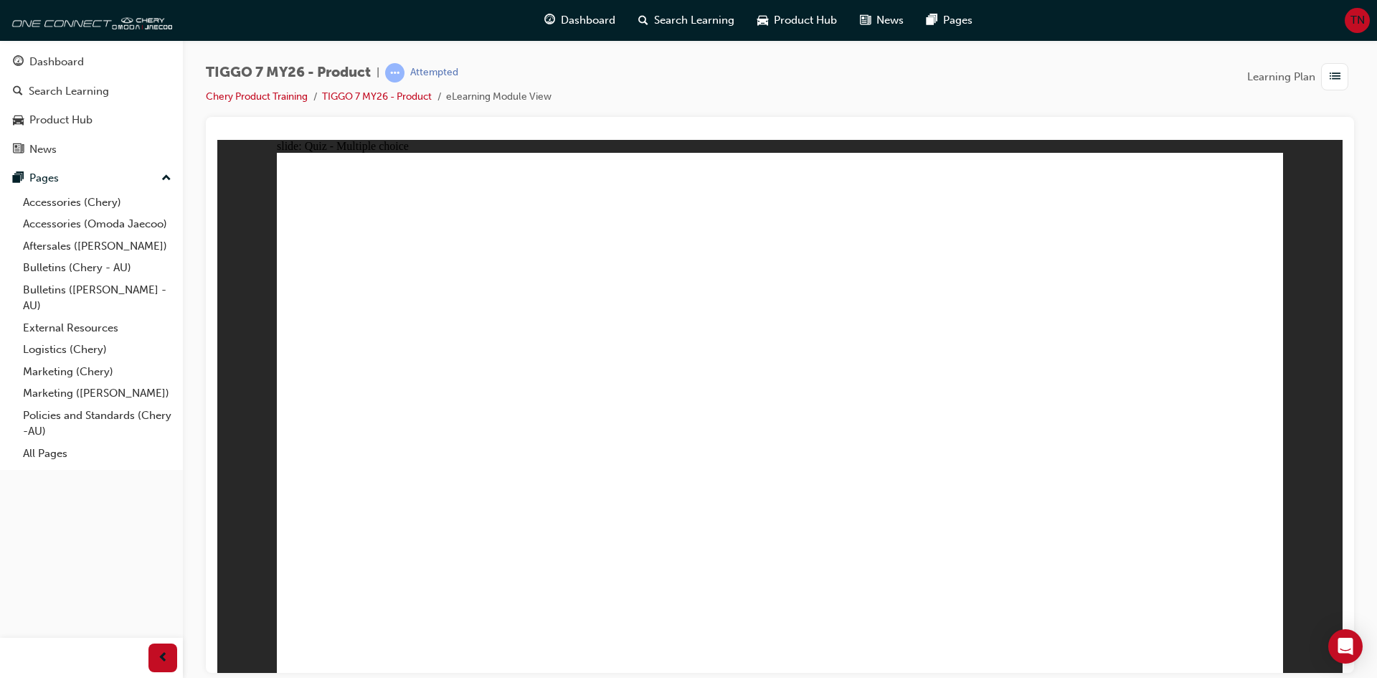
radio input "false"
radio input "true"
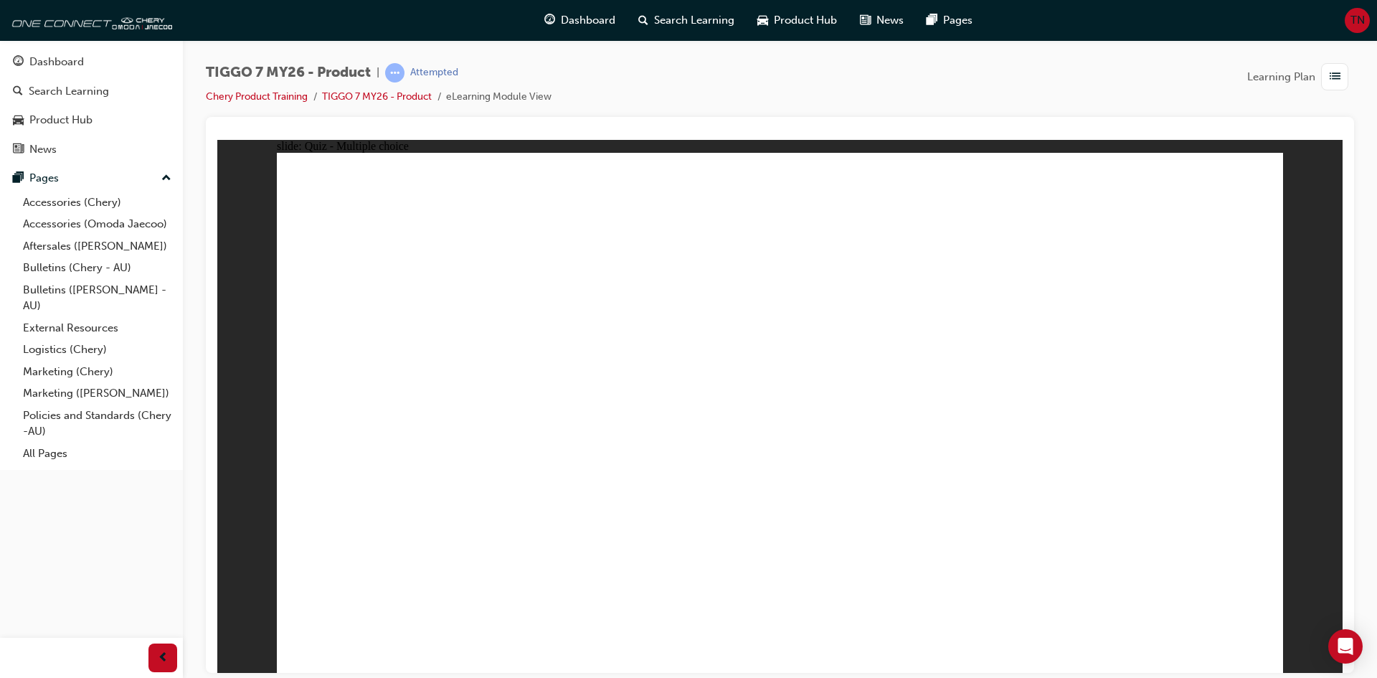
radio input "true"
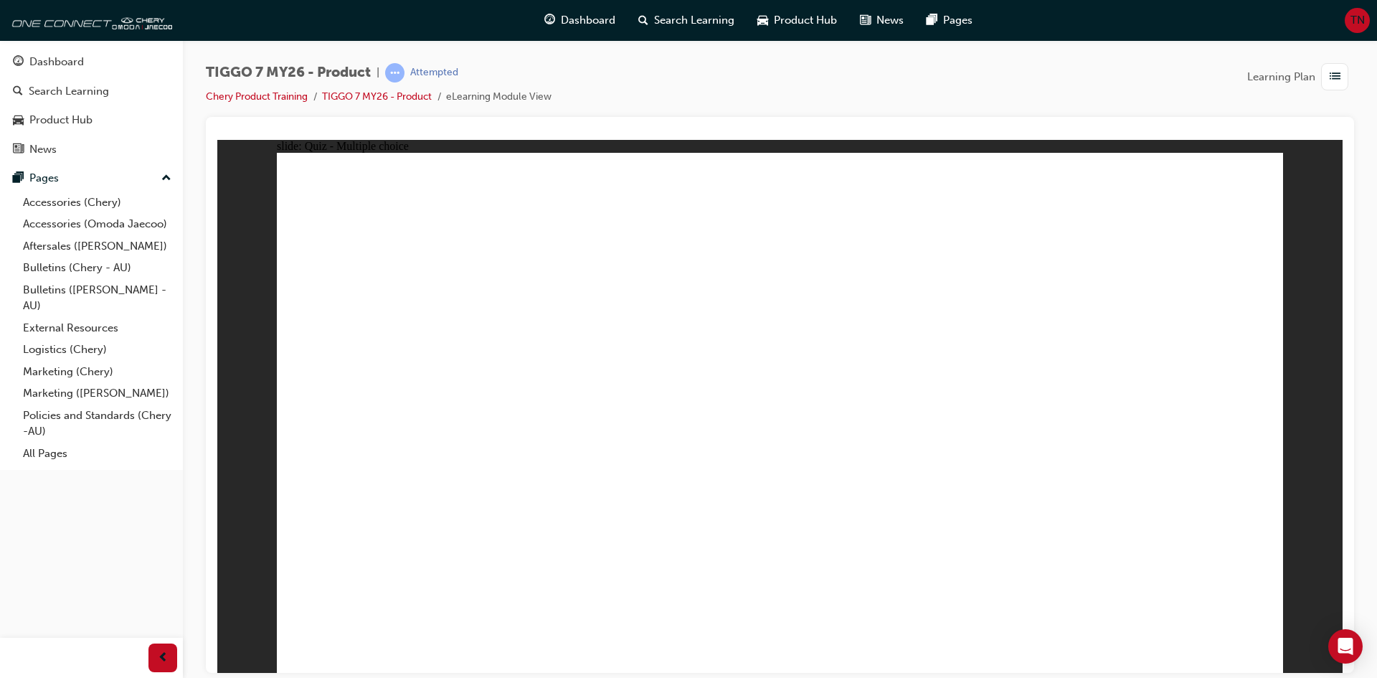
radio input "true"
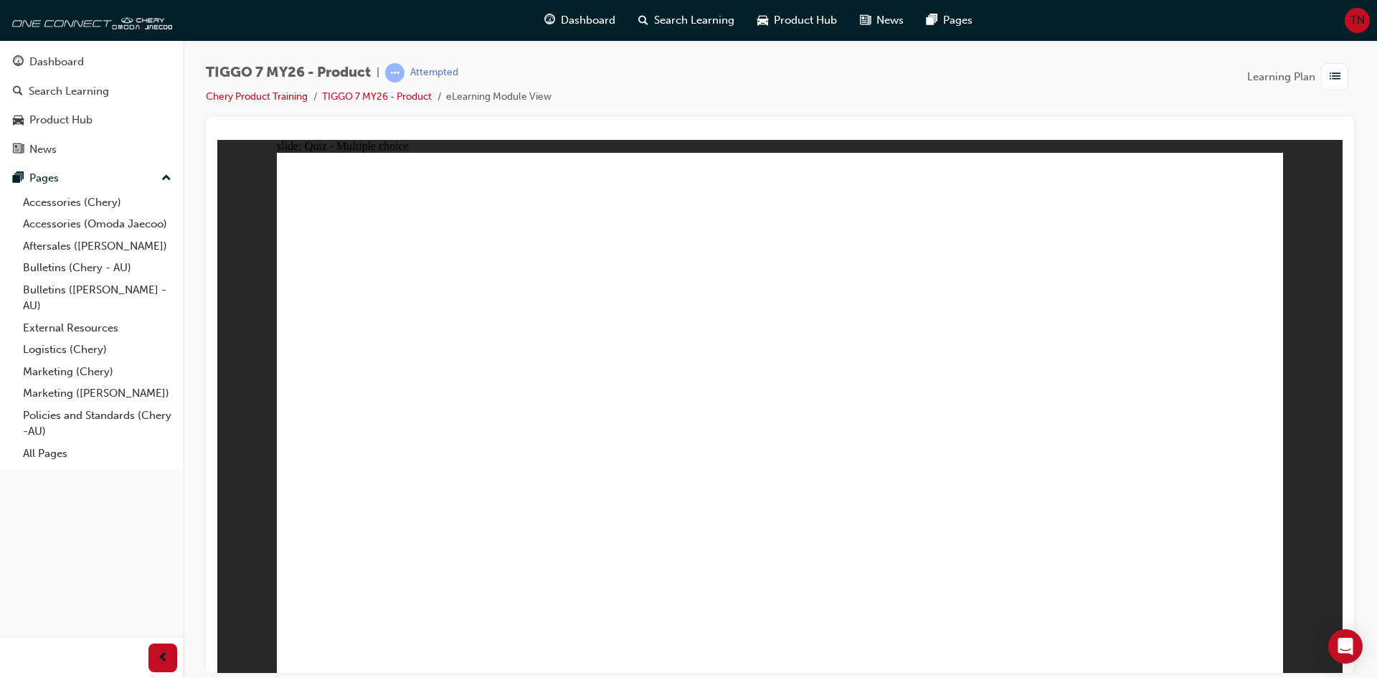
radio input "true"
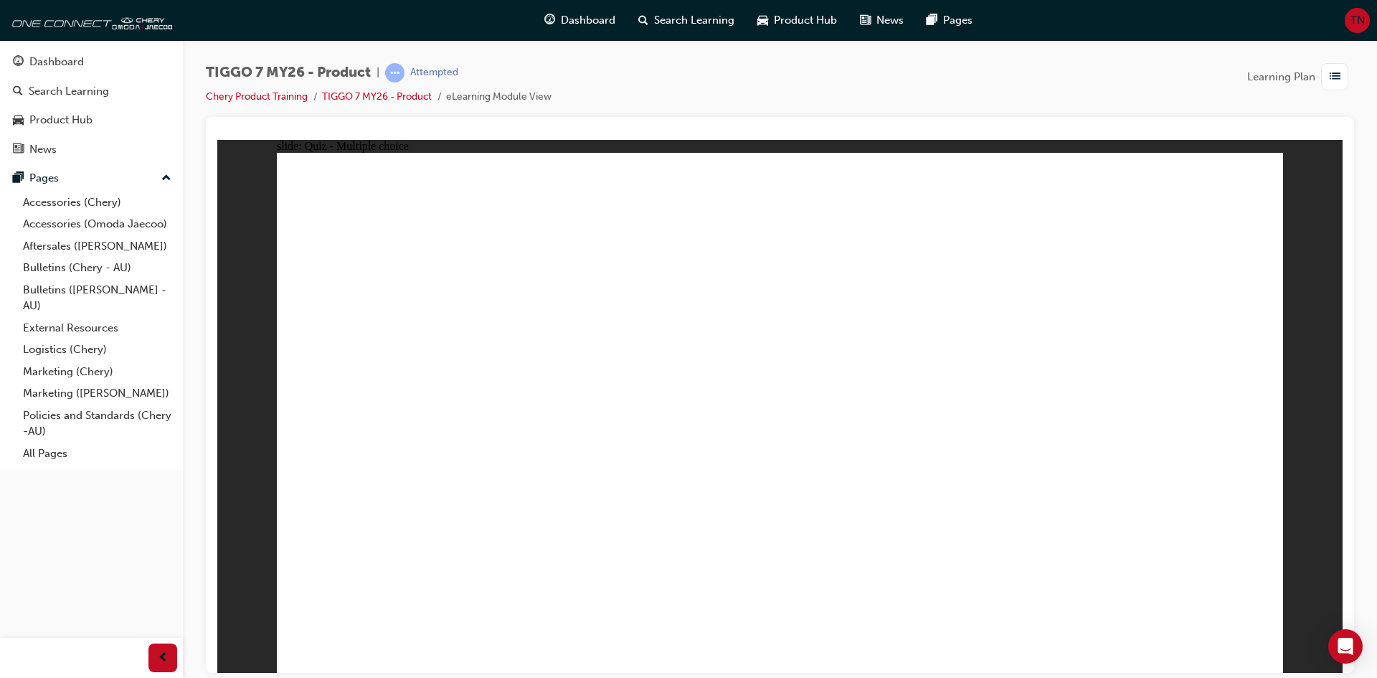
radio input "true"
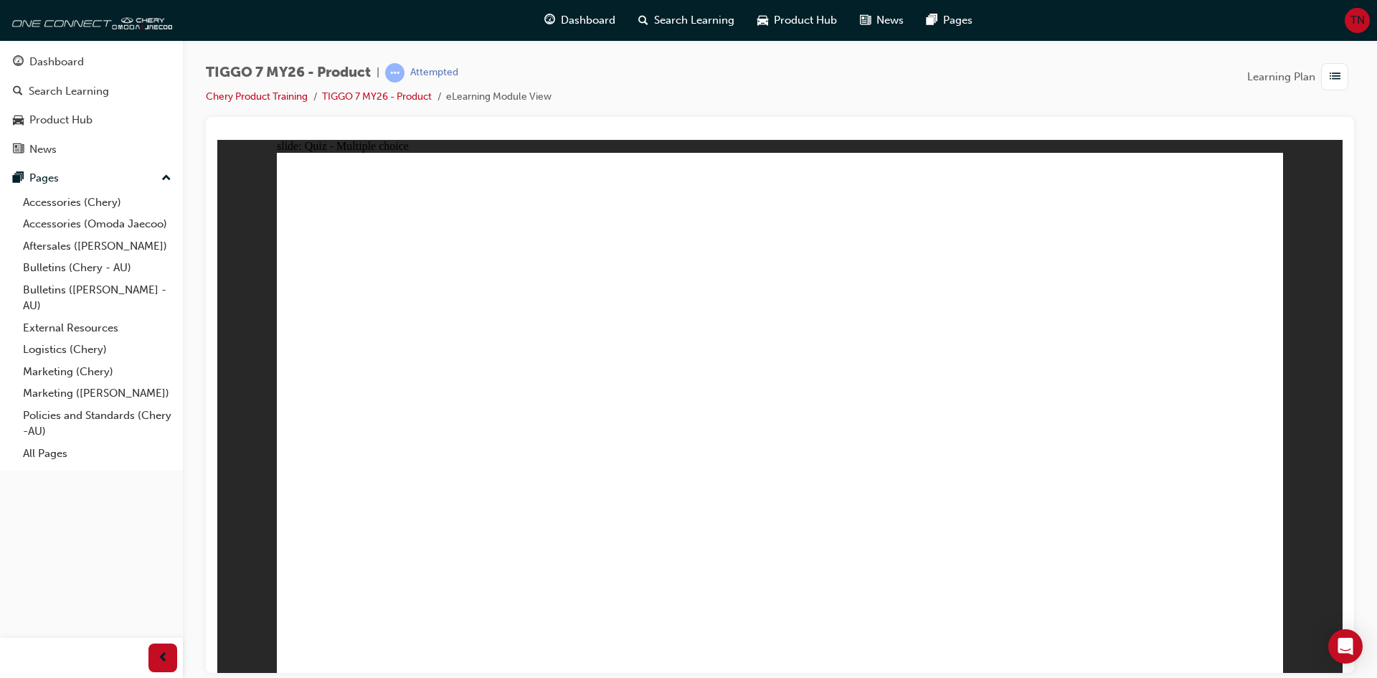
radio input "false"
radio input "true"
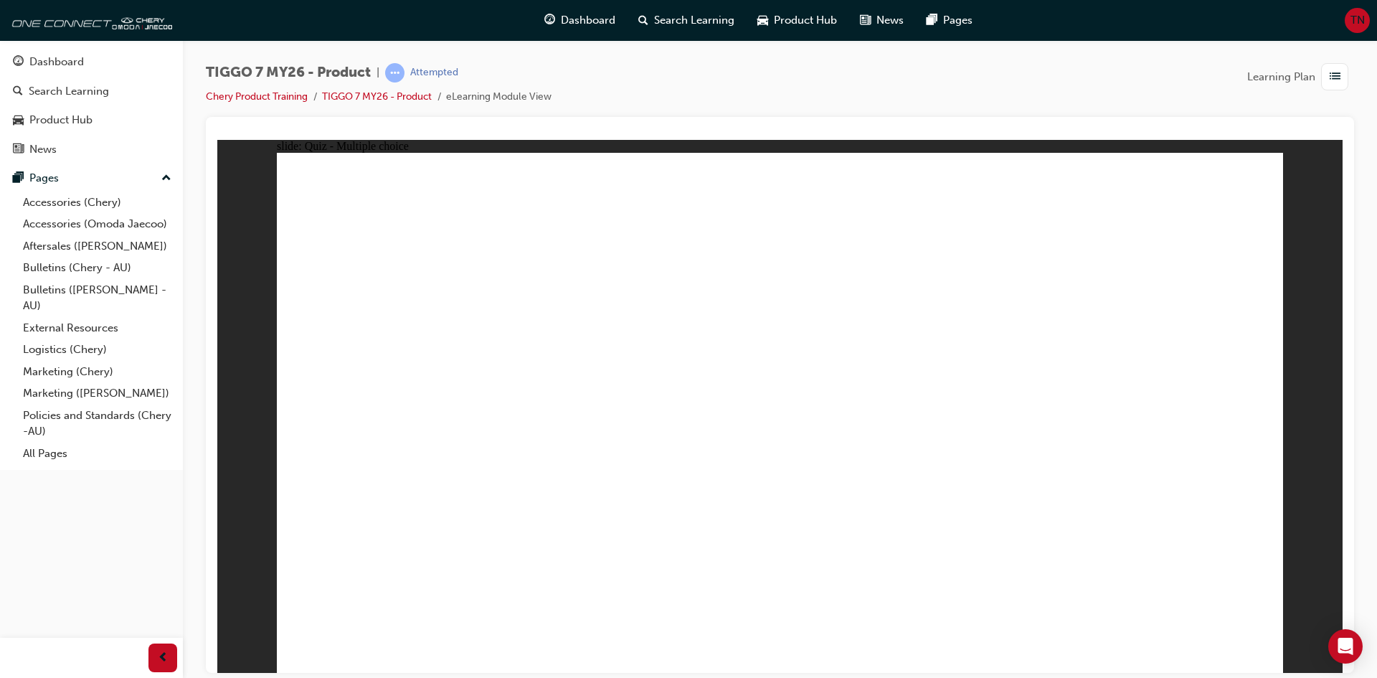
radio input "true"
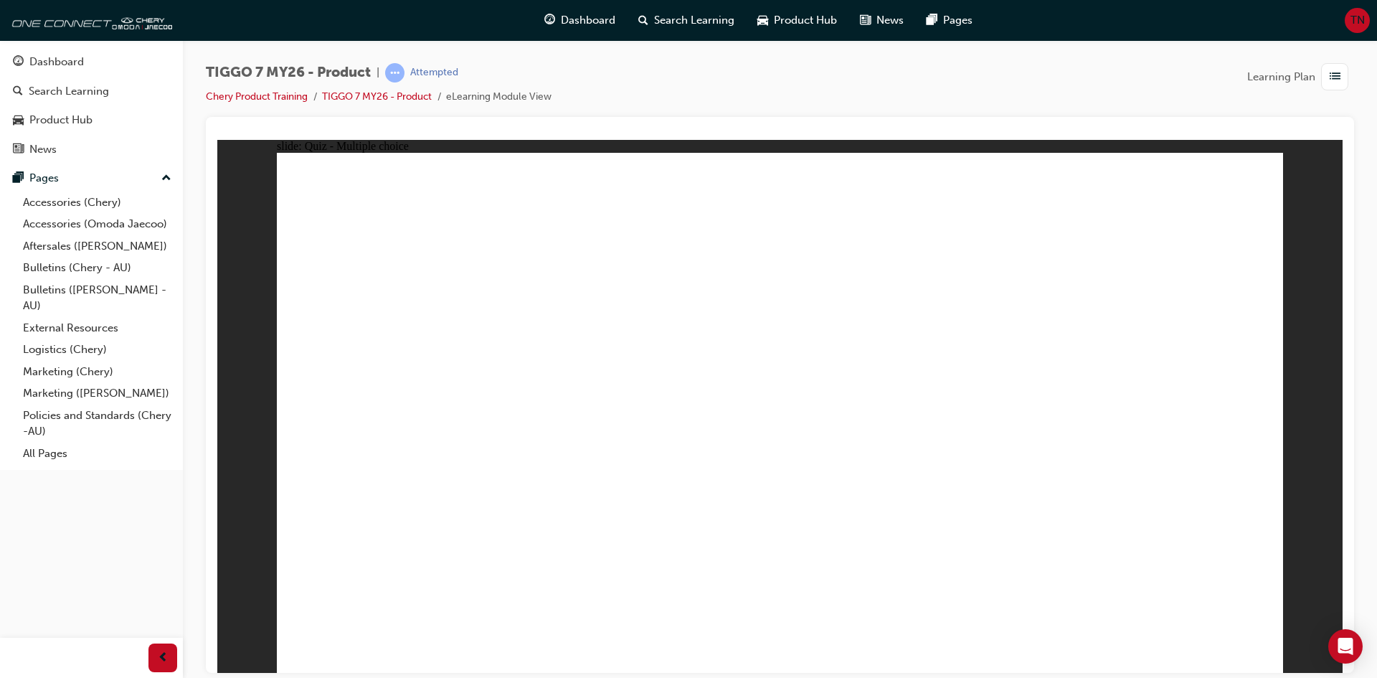
radio input "false"
radio input "true"
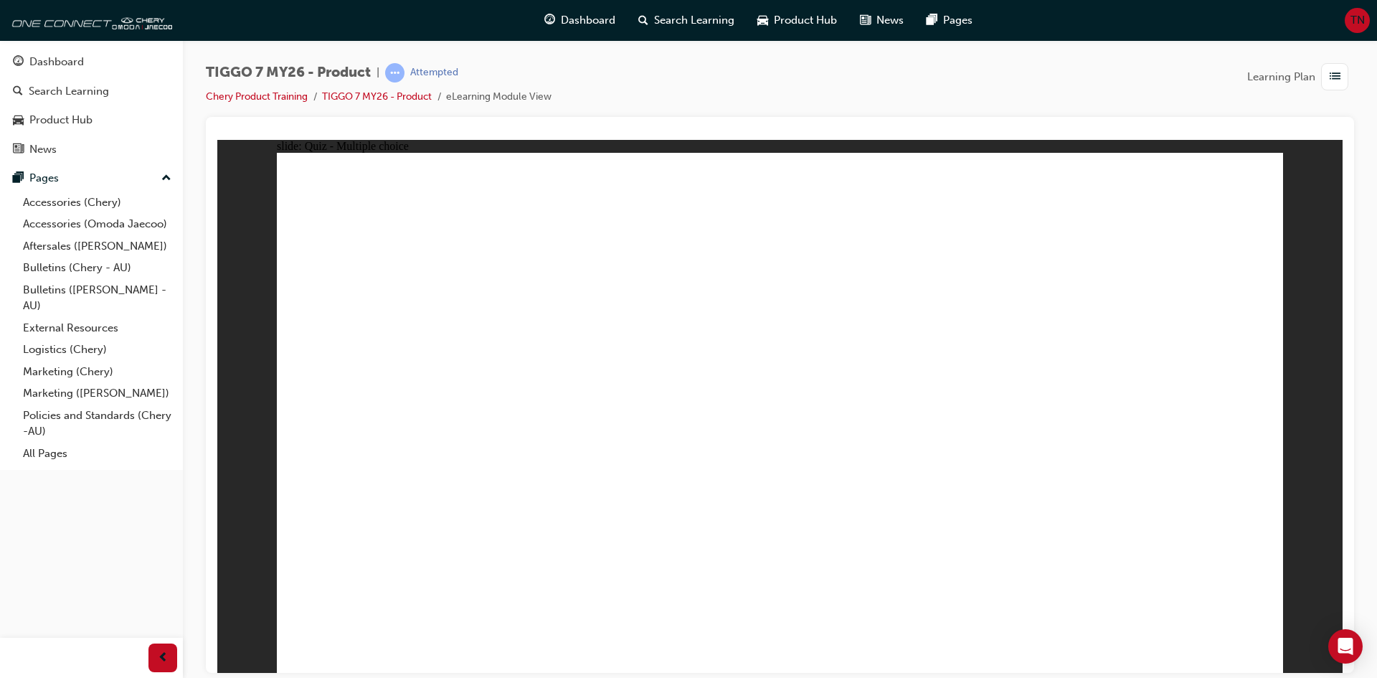
drag, startPoint x: 1002, startPoint y: 206, endPoint x: 992, endPoint y: 513, distance: 307.1
drag, startPoint x: 820, startPoint y: 206, endPoint x: 1020, endPoint y: 465, distance: 327.2
drag, startPoint x: 832, startPoint y: 270, endPoint x: 870, endPoint y: 541, distance: 273.7
drag, startPoint x: 989, startPoint y: 248, endPoint x: 1015, endPoint y: 487, distance: 240.3
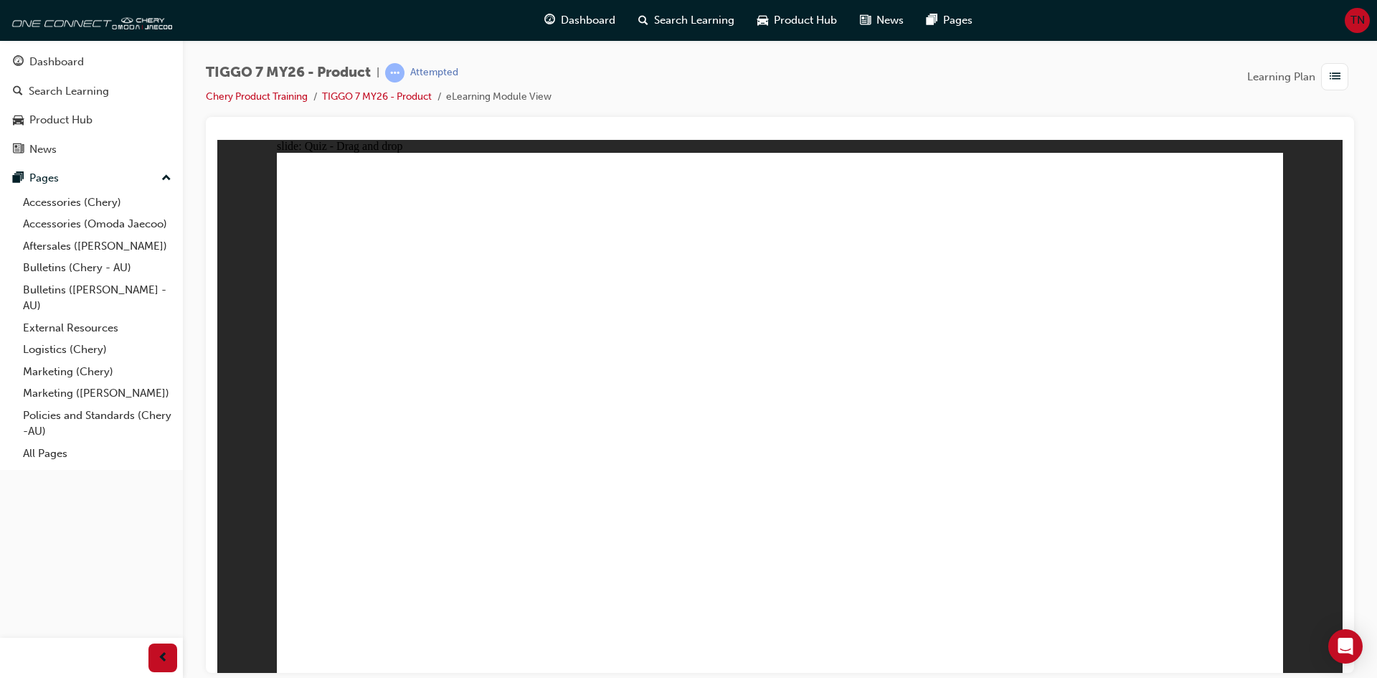
drag, startPoint x: 976, startPoint y: 286, endPoint x: 878, endPoint y: 530, distance: 262.9
drag, startPoint x: 1165, startPoint y: 208, endPoint x: 1035, endPoint y: 505, distance: 324.0
drag, startPoint x: 1174, startPoint y: 248, endPoint x: 949, endPoint y: 555, distance: 380.7
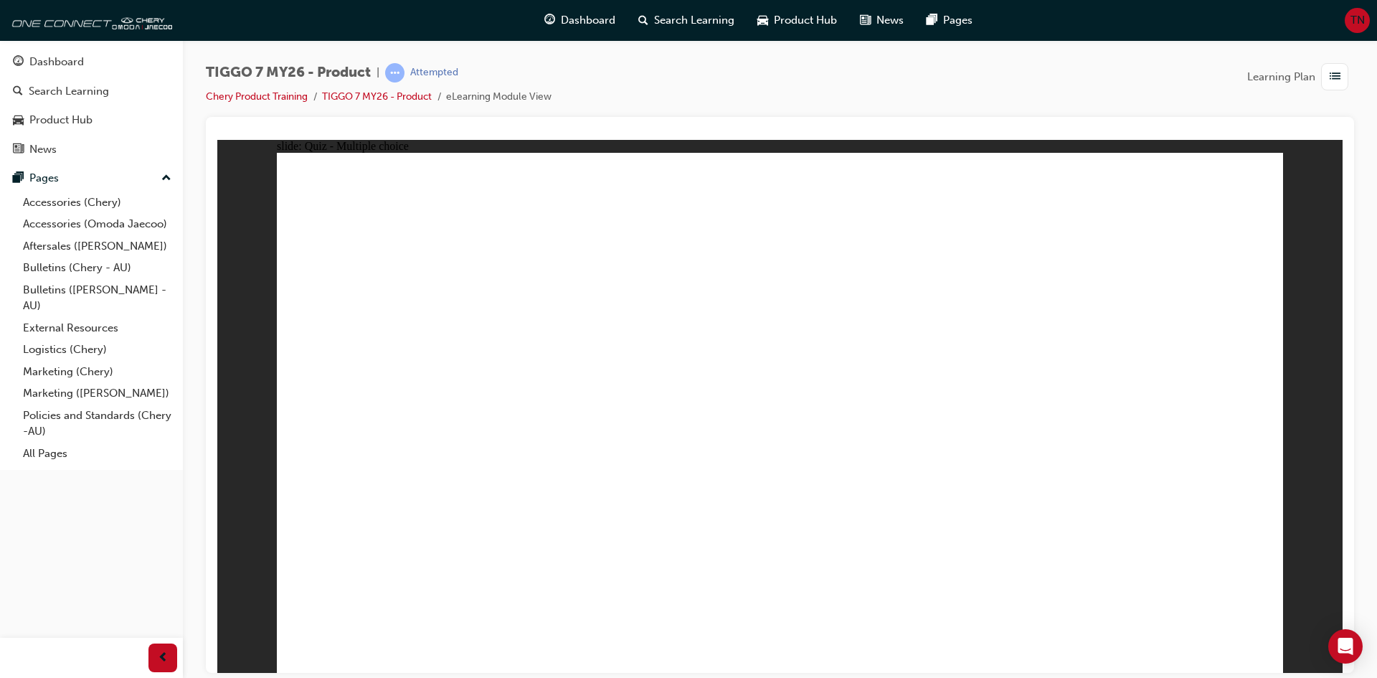
radio input "true"
drag, startPoint x: 748, startPoint y: 211, endPoint x: 977, endPoint y: 442, distance: 325.5
drag, startPoint x: 1002, startPoint y: 197, endPoint x: 640, endPoint y: 420, distance: 424.9
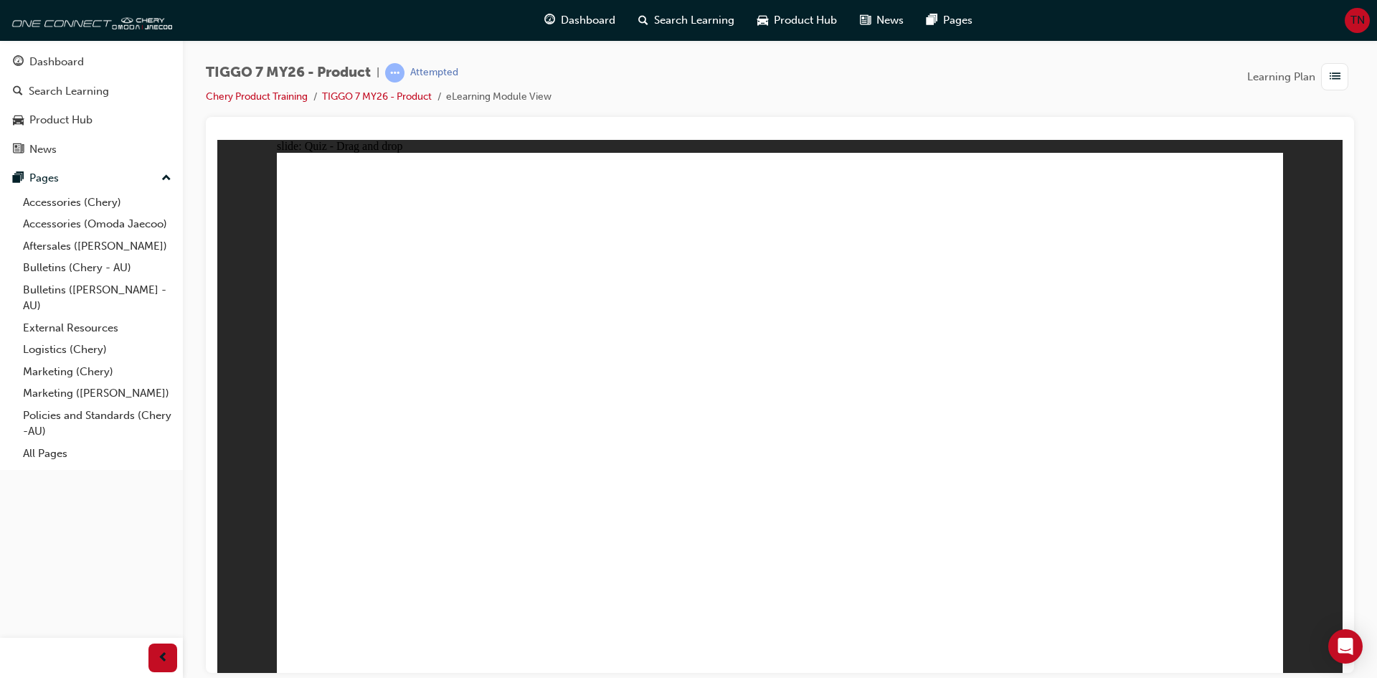
drag, startPoint x: 1140, startPoint y: 225, endPoint x: 383, endPoint y: 418, distance: 780.8
drag, startPoint x: 394, startPoint y: 442, endPoint x: 802, endPoint y: 446, distance: 408.1
drag, startPoint x: 1078, startPoint y: 312, endPoint x: 1191, endPoint y: 444, distance: 173.9
drag, startPoint x: 854, startPoint y: 317, endPoint x: 392, endPoint y: 438, distance: 478.2
drag, startPoint x: 422, startPoint y: 456, endPoint x: 691, endPoint y: 296, distance: 312.3
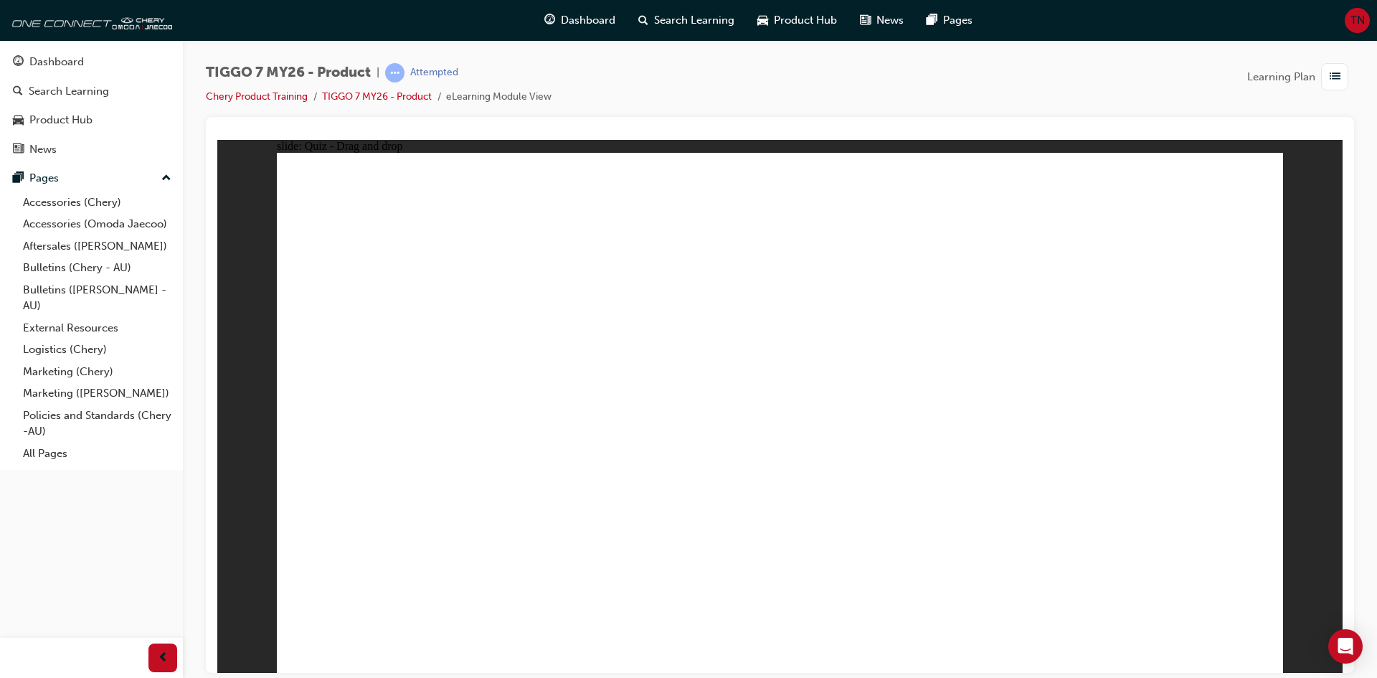
drag, startPoint x: 769, startPoint y: 443, endPoint x: 359, endPoint y: 425, distance: 410.6
drag, startPoint x: 821, startPoint y: 354, endPoint x: 789, endPoint y: 423, distance: 76.0
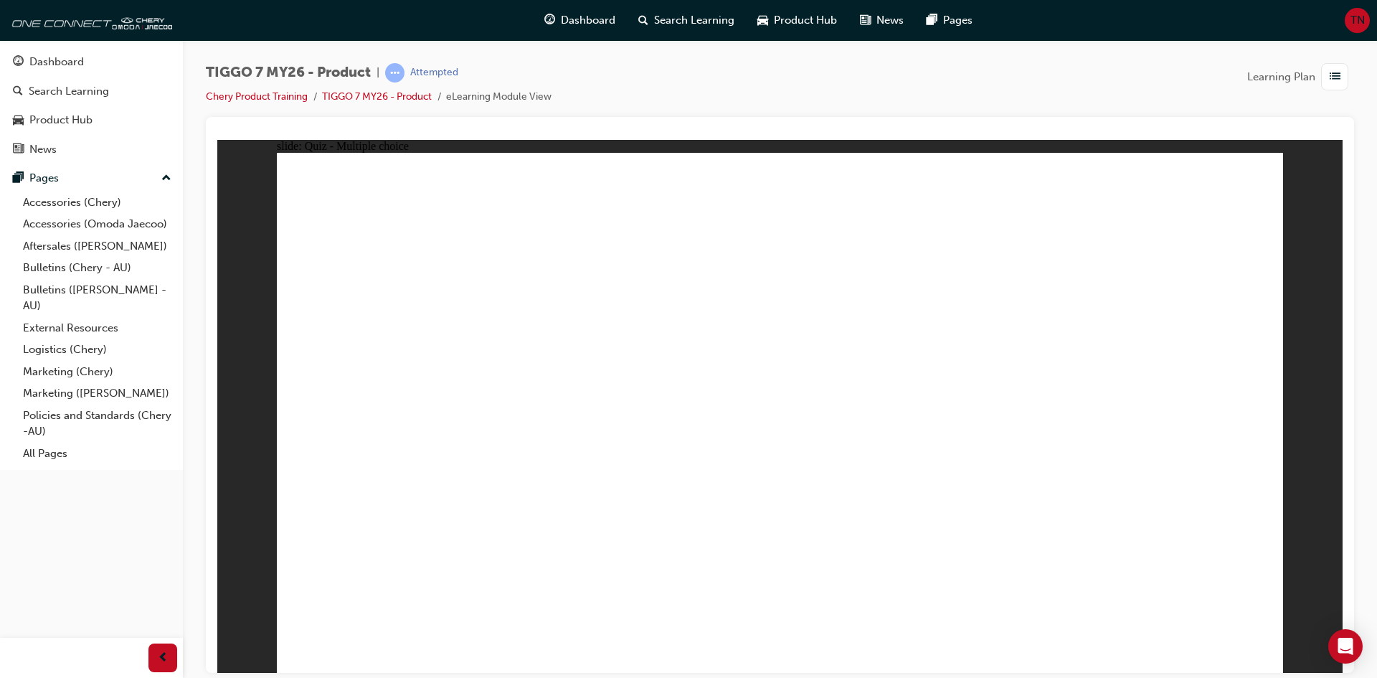
radio input "true"
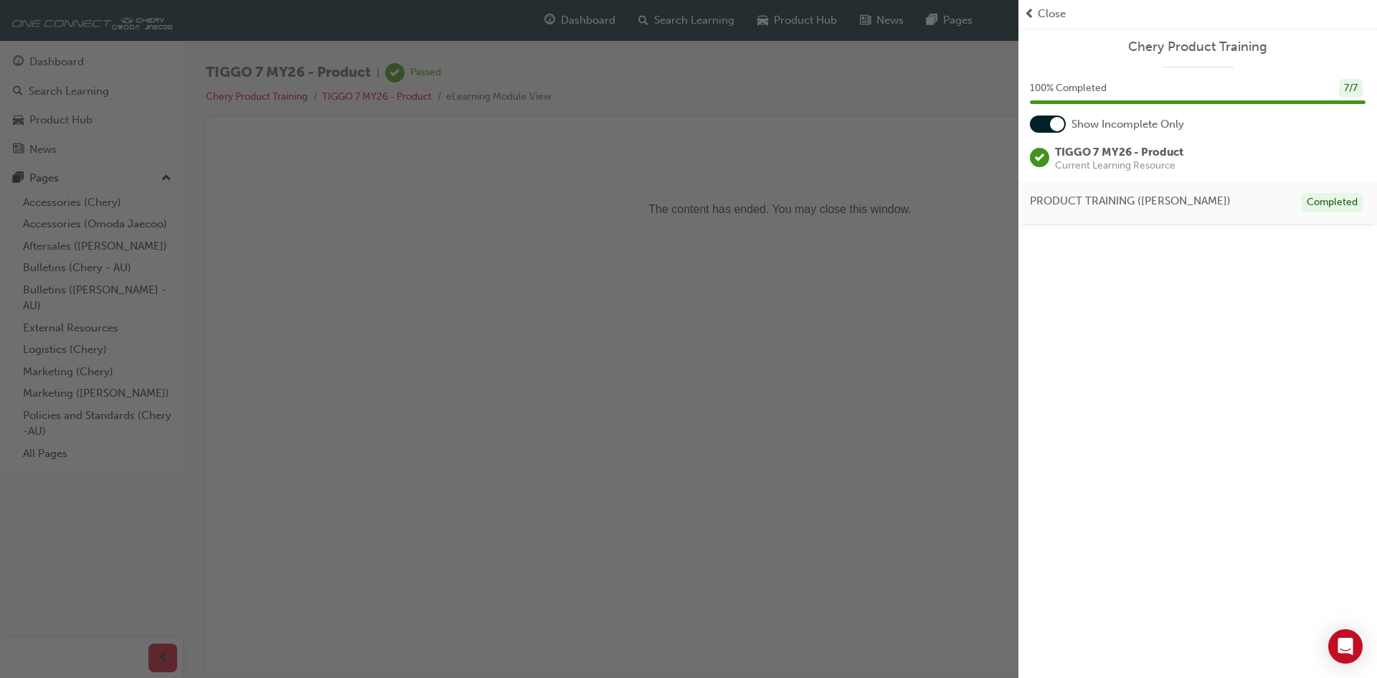
click at [870, 387] on div "button" at bounding box center [509, 339] width 1018 height 678
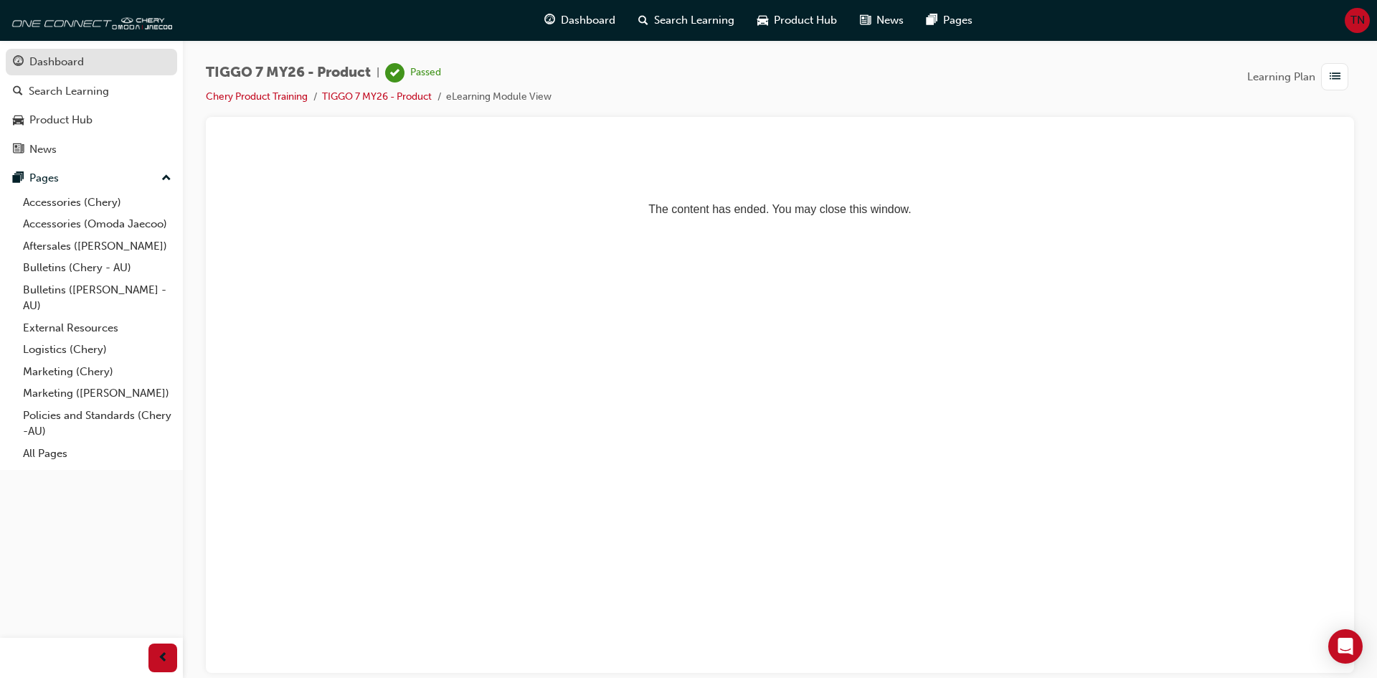
click at [89, 65] on div "Dashboard" at bounding box center [91, 62] width 157 height 18
